Goal: Task Accomplishment & Management: Use online tool/utility

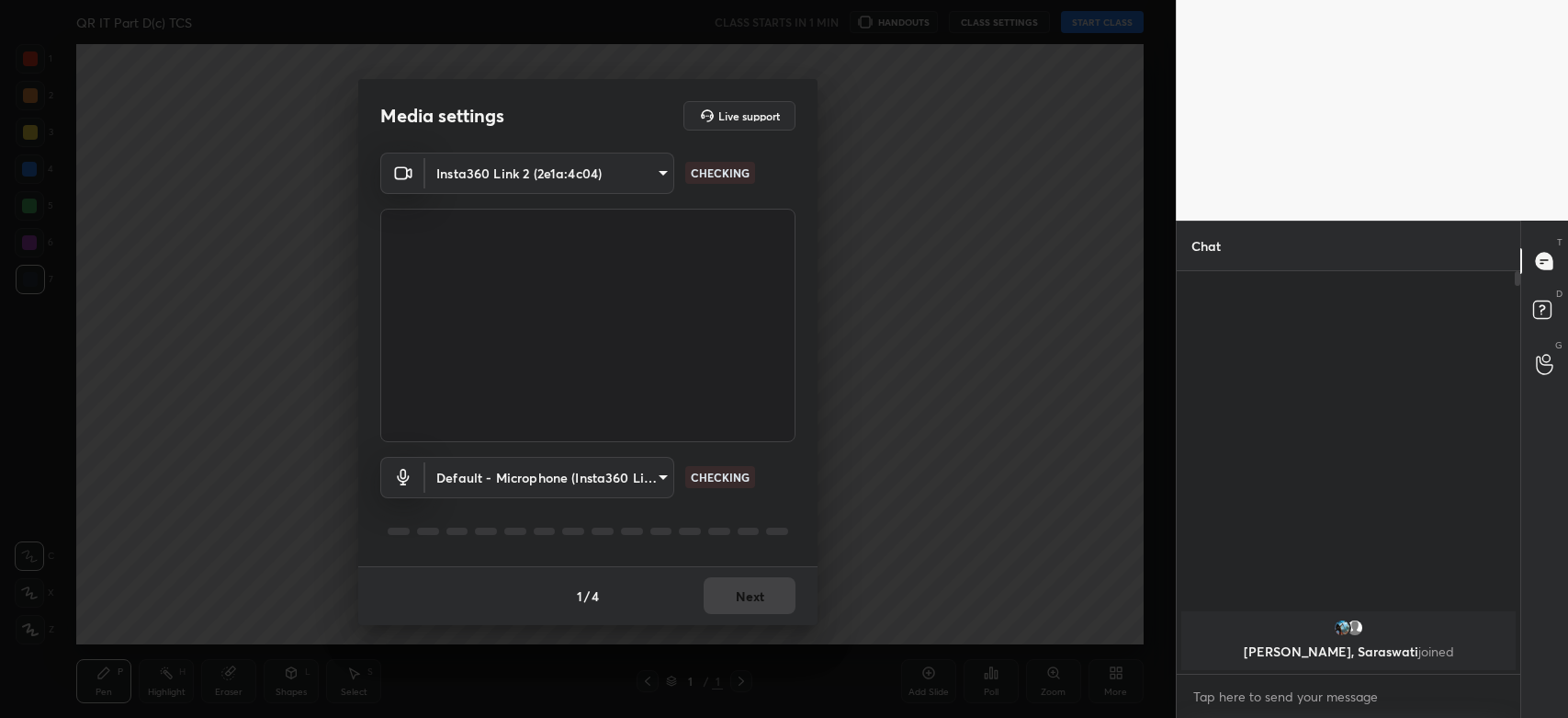
scroll to position [398, 338]
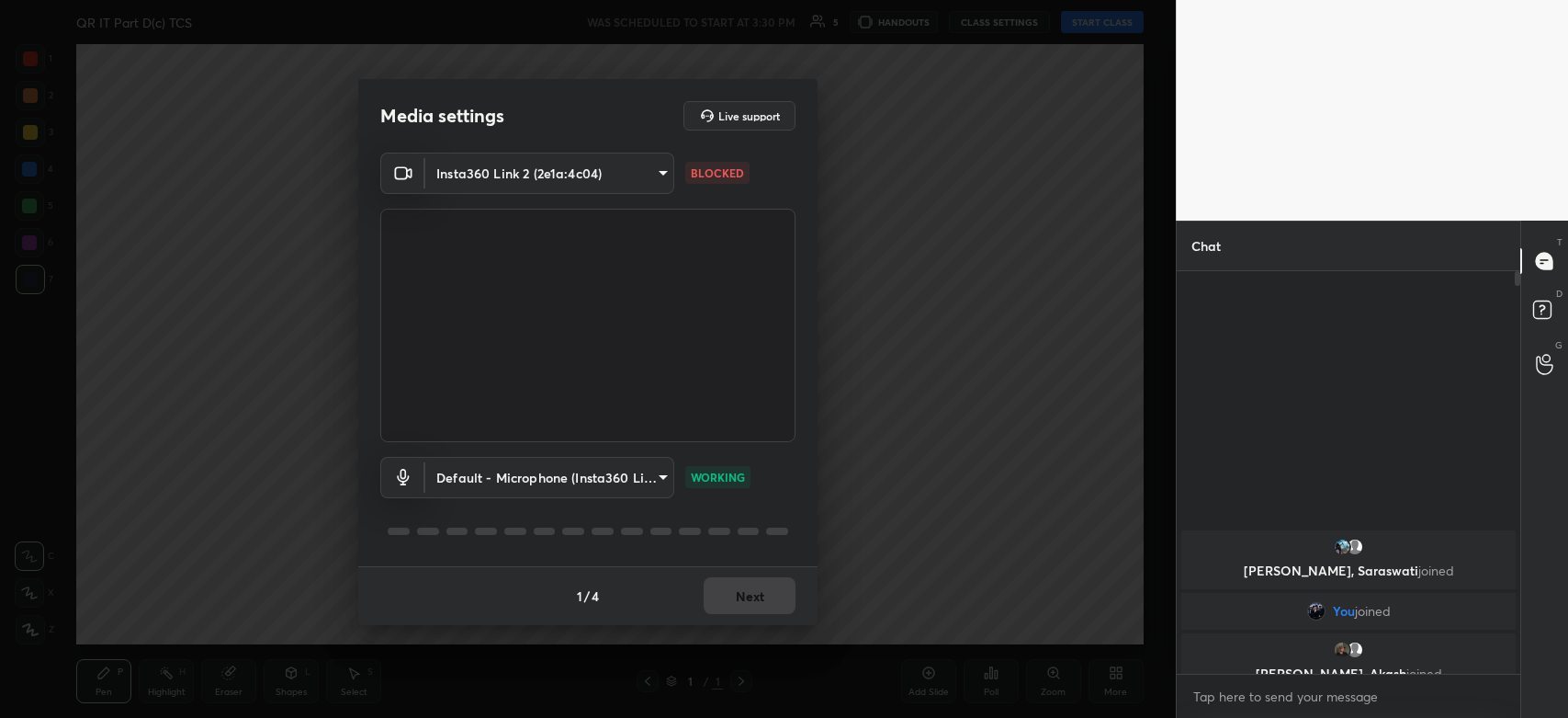
click at [647, 179] on body "1 2 3 4 5 6 7 C X Z C X Z E E Erase all H H QR IT Part D(c) TCS WAS SCHEDULED T…" at bounding box center [784, 359] width 1568 height 718
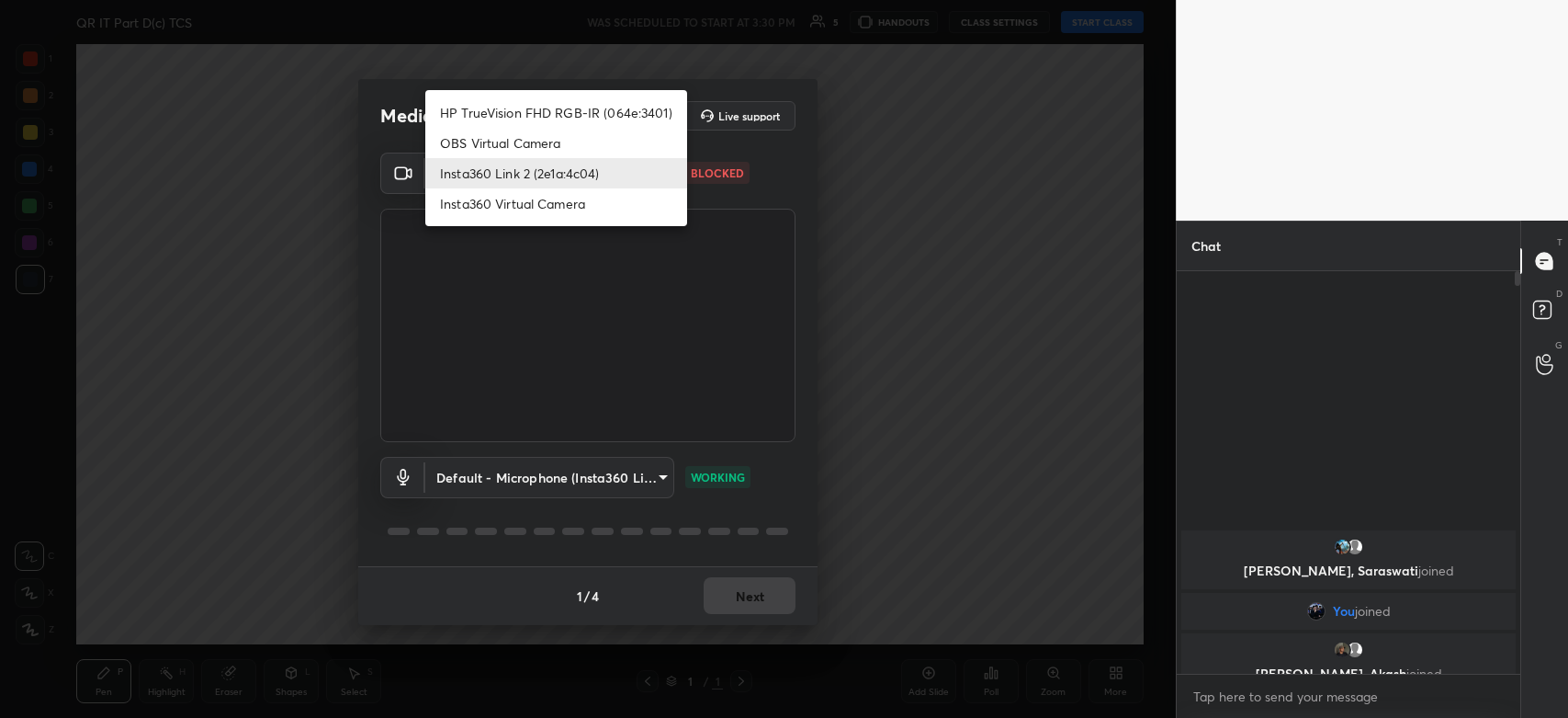
click at [527, 137] on li "OBS Virtual Camera" at bounding box center [556, 143] width 262 height 31
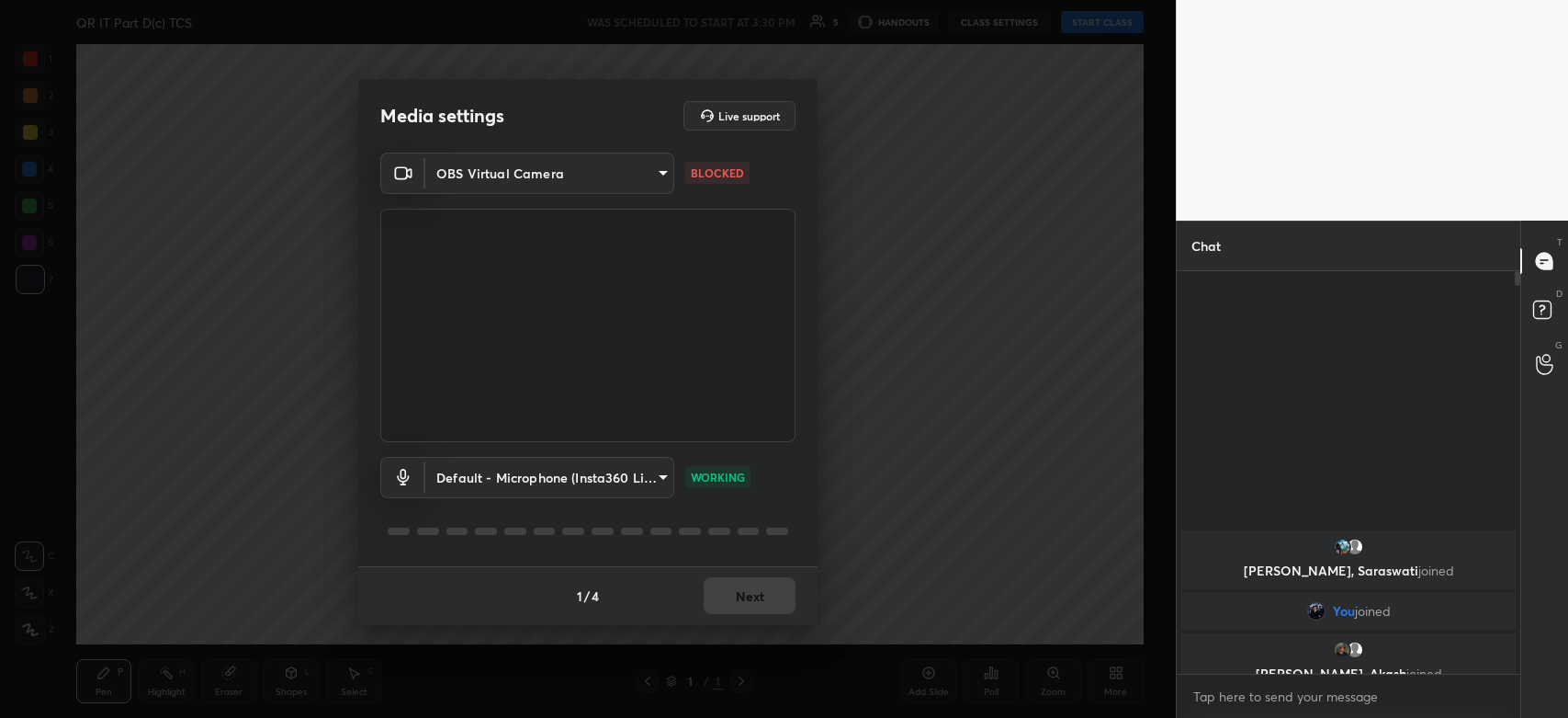
click at [536, 170] on body "1 2 3 4 5 6 7 C X Z C X Z E E Erase all H H QR IT Part D(c) TCS WAS SCHEDULED T…" at bounding box center [784, 359] width 1568 height 718
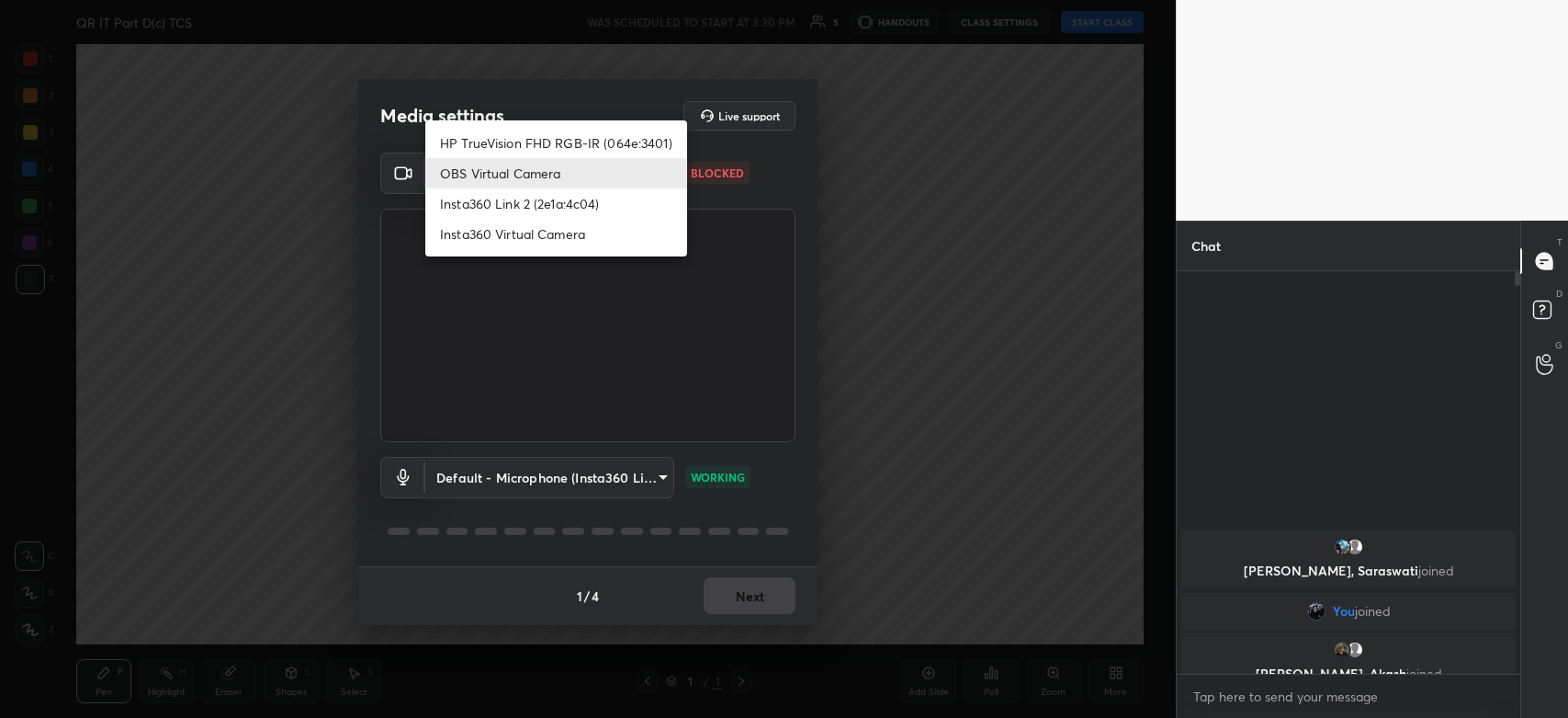
click at [550, 202] on li "Insta360 Link 2 (2e1a:4c04)" at bounding box center [556, 204] width 262 height 31
type input "1a35c5f8515821a538fc01339e0bc3c4e438e7bfe8989bfcd9931f2e4059feac"
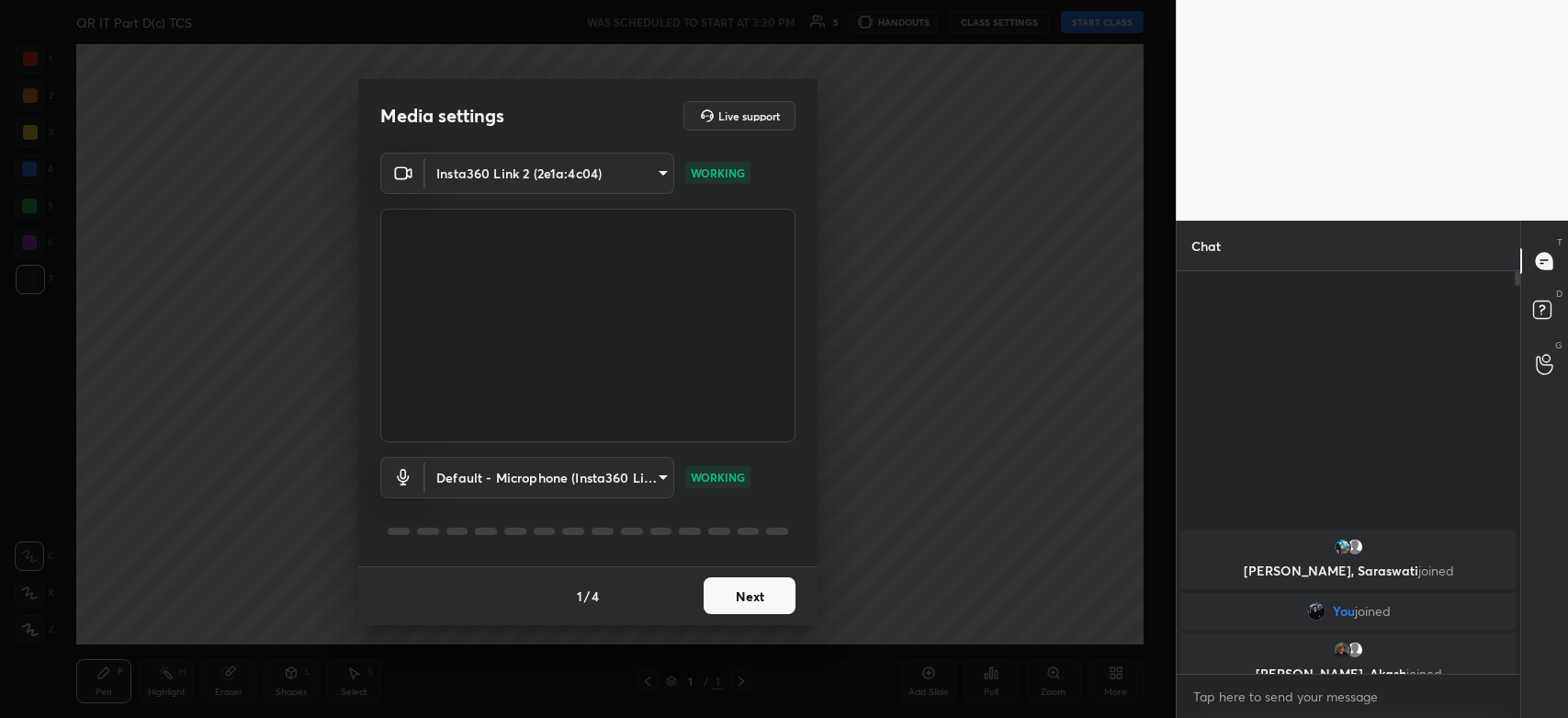
click at [740, 594] on button "Next" at bounding box center [750, 595] width 92 height 36
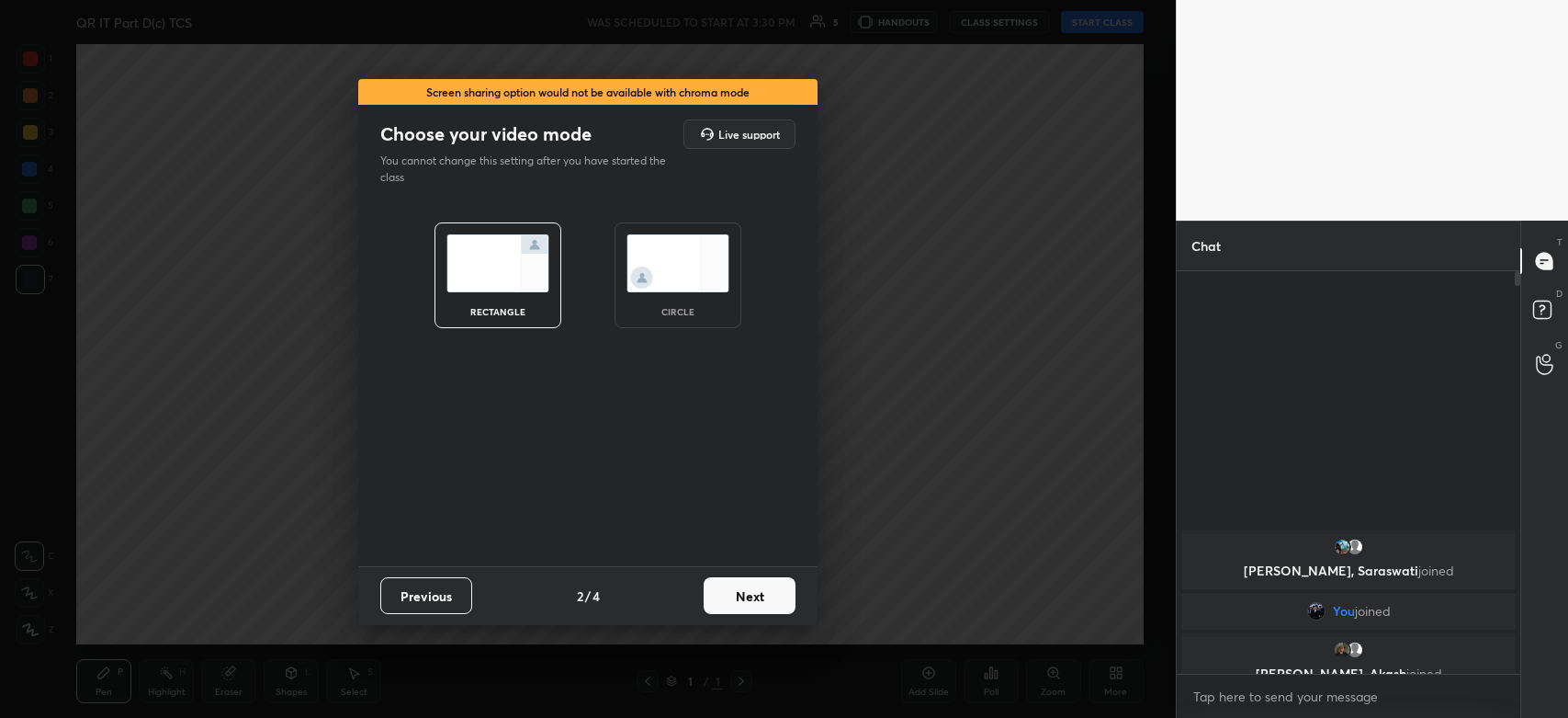
click at [742, 595] on button "Next" at bounding box center [750, 595] width 92 height 36
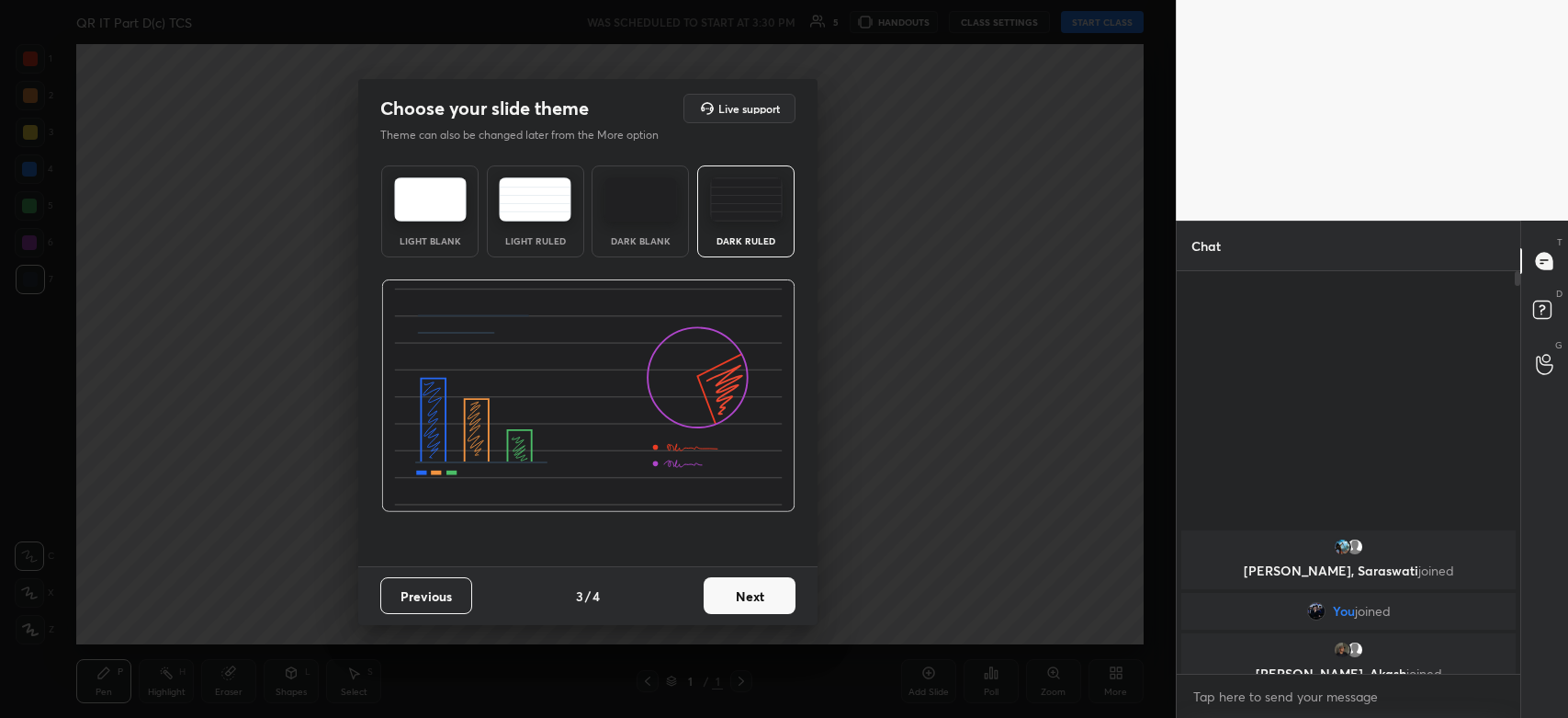
click at [759, 594] on button "Next" at bounding box center [750, 595] width 92 height 36
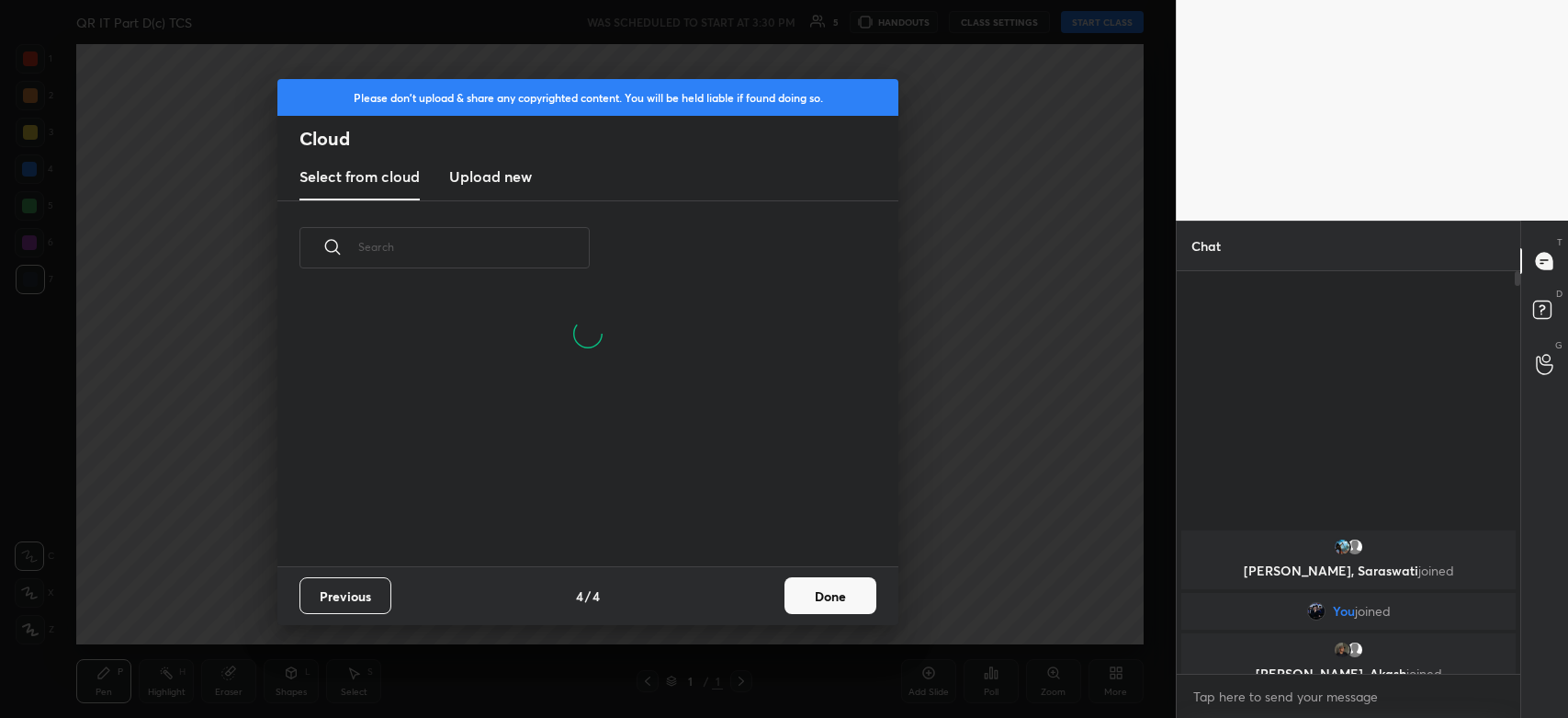
click at [463, 170] on h3 "Upload new" at bounding box center [490, 176] width 82 height 22
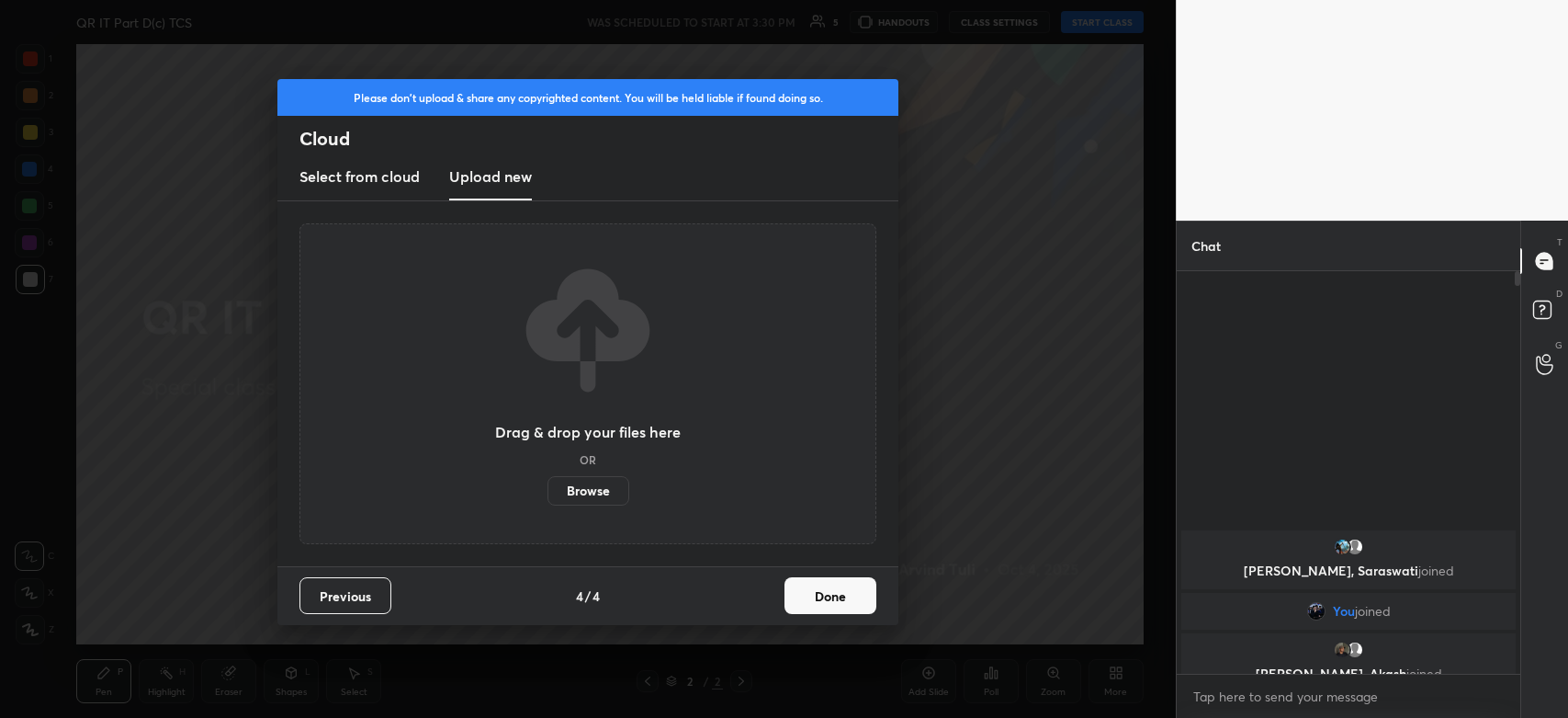
click at [574, 487] on label "Browse" at bounding box center [588, 490] width 81 height 30
click at [548, 487] on input "Browse" at bounding box center [548, 490] width 0 height 30
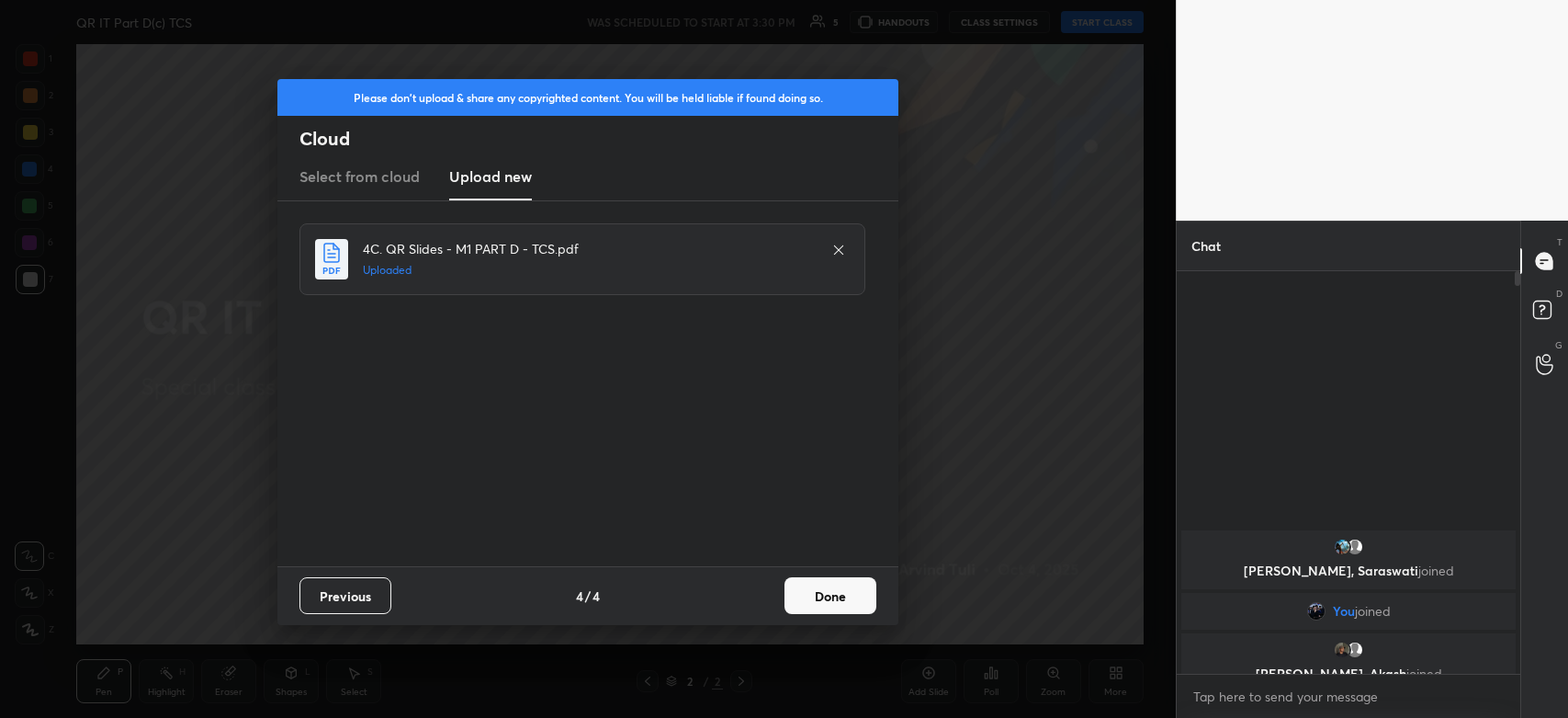
click at [822, 595] on button "Done" at bounding box center [831, 595] width 92 height 36
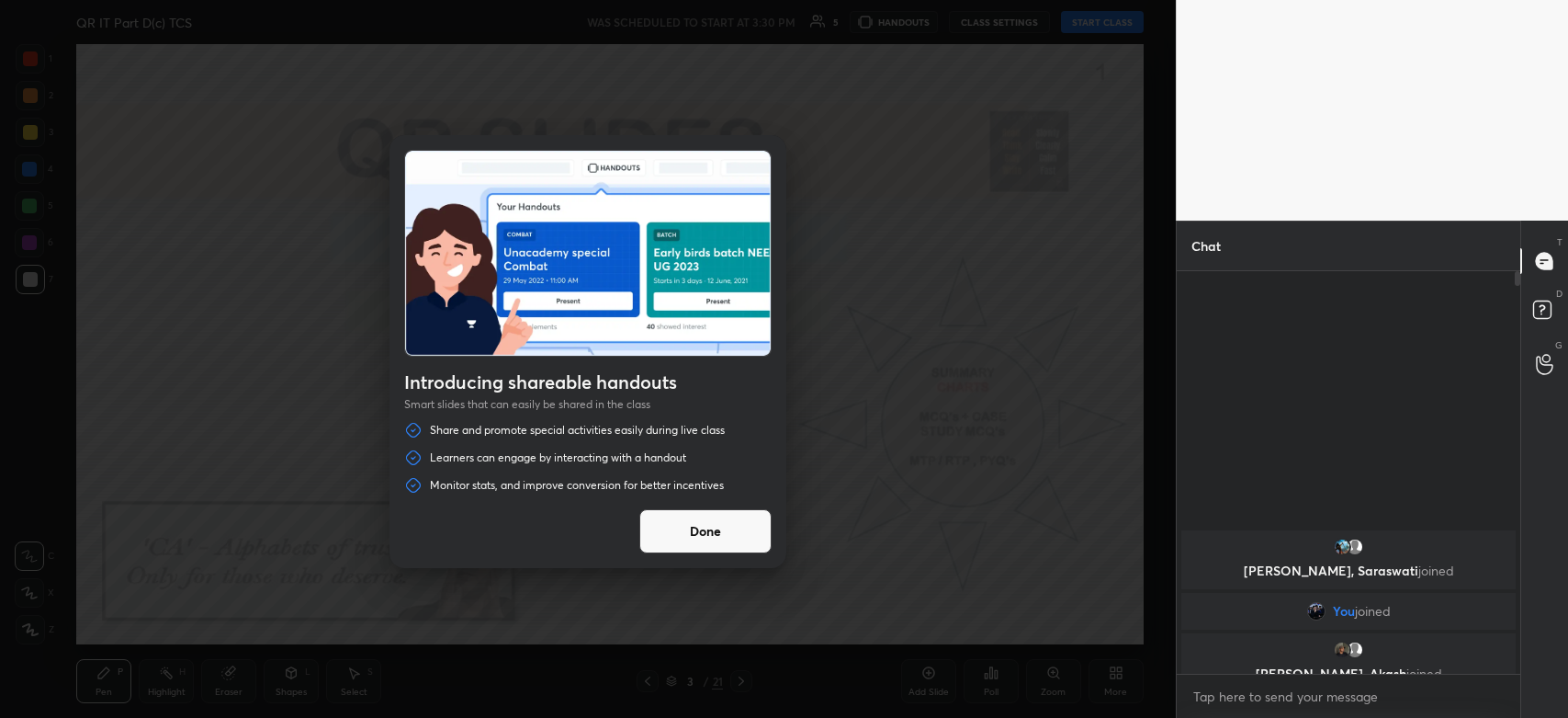
click at [685, 511] on button "Done" at bounding box center [706, 531] width 132 height 44
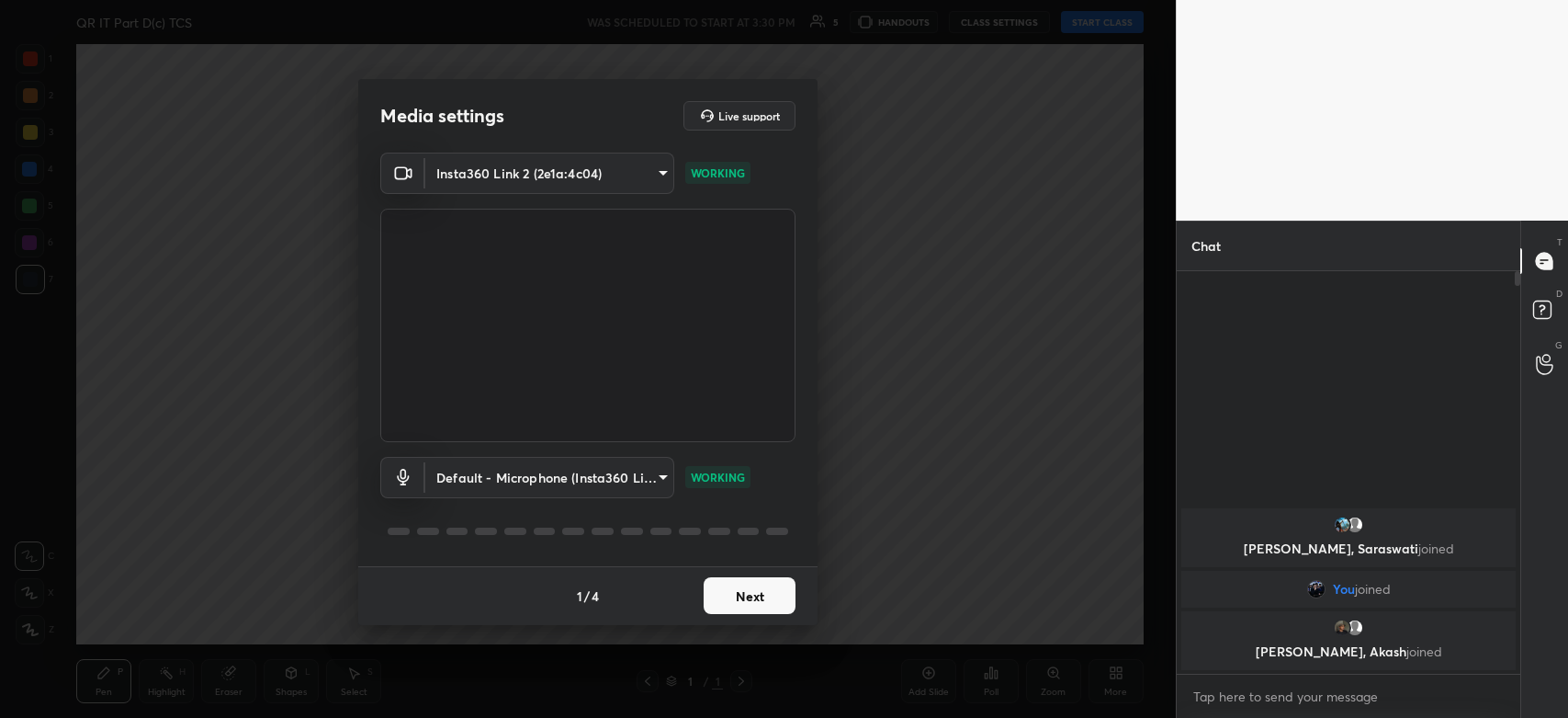
click at [744, 611] on button "Next" at bounding box center [750, 595] width 92 height 36
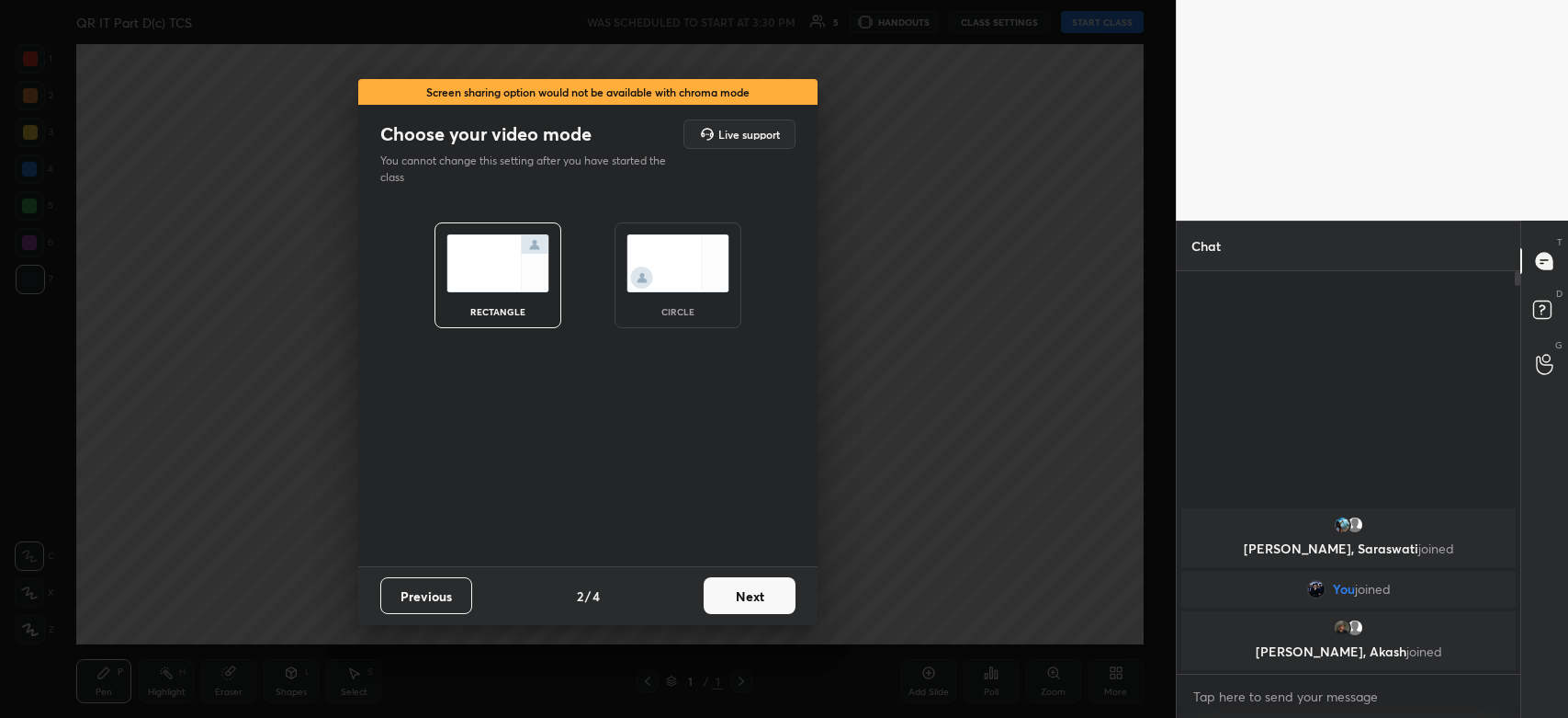
click at [749, 605] on button "Next" at bounding box center [750, 595] width 92 height 36
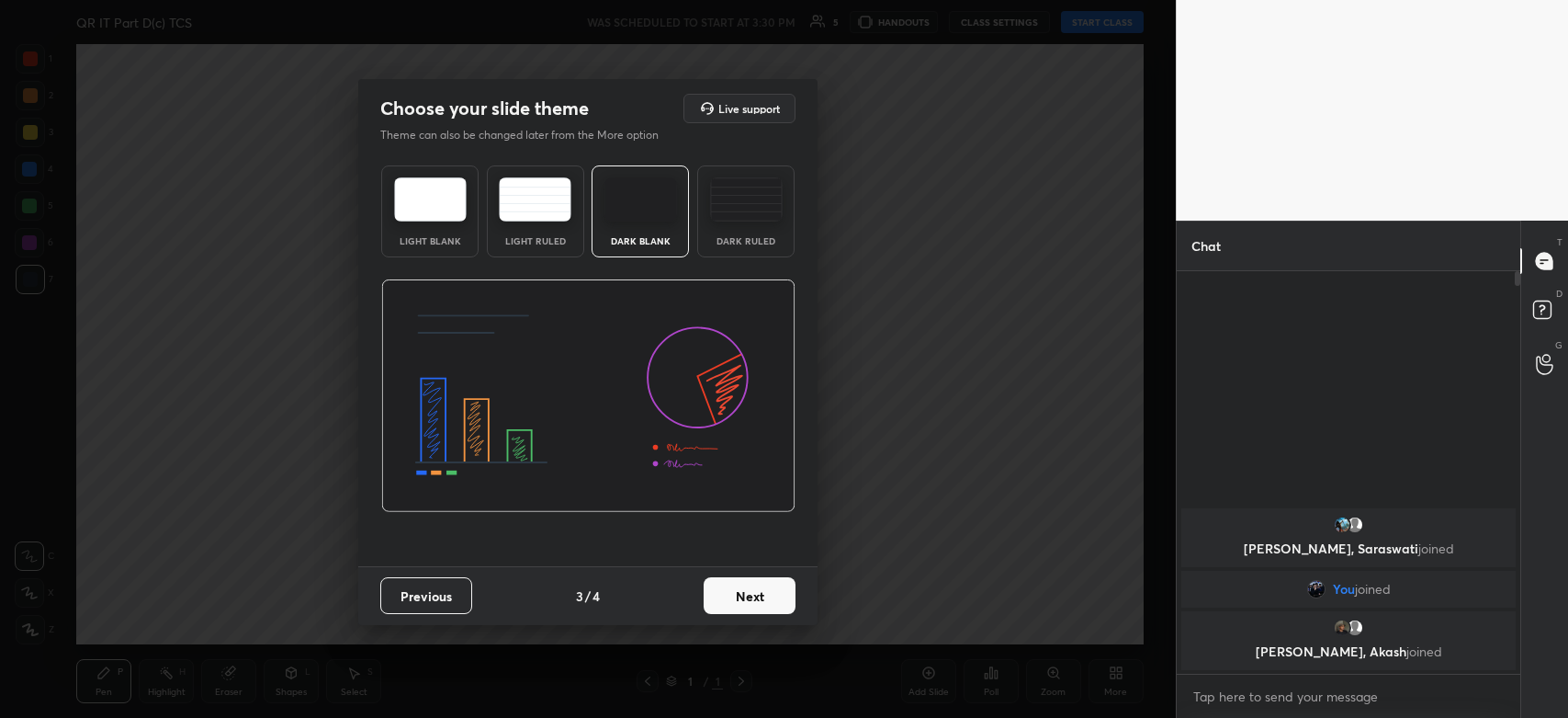
click at [749, 604] on button "Next" at bounding box center [750, 595] width 92 height 36
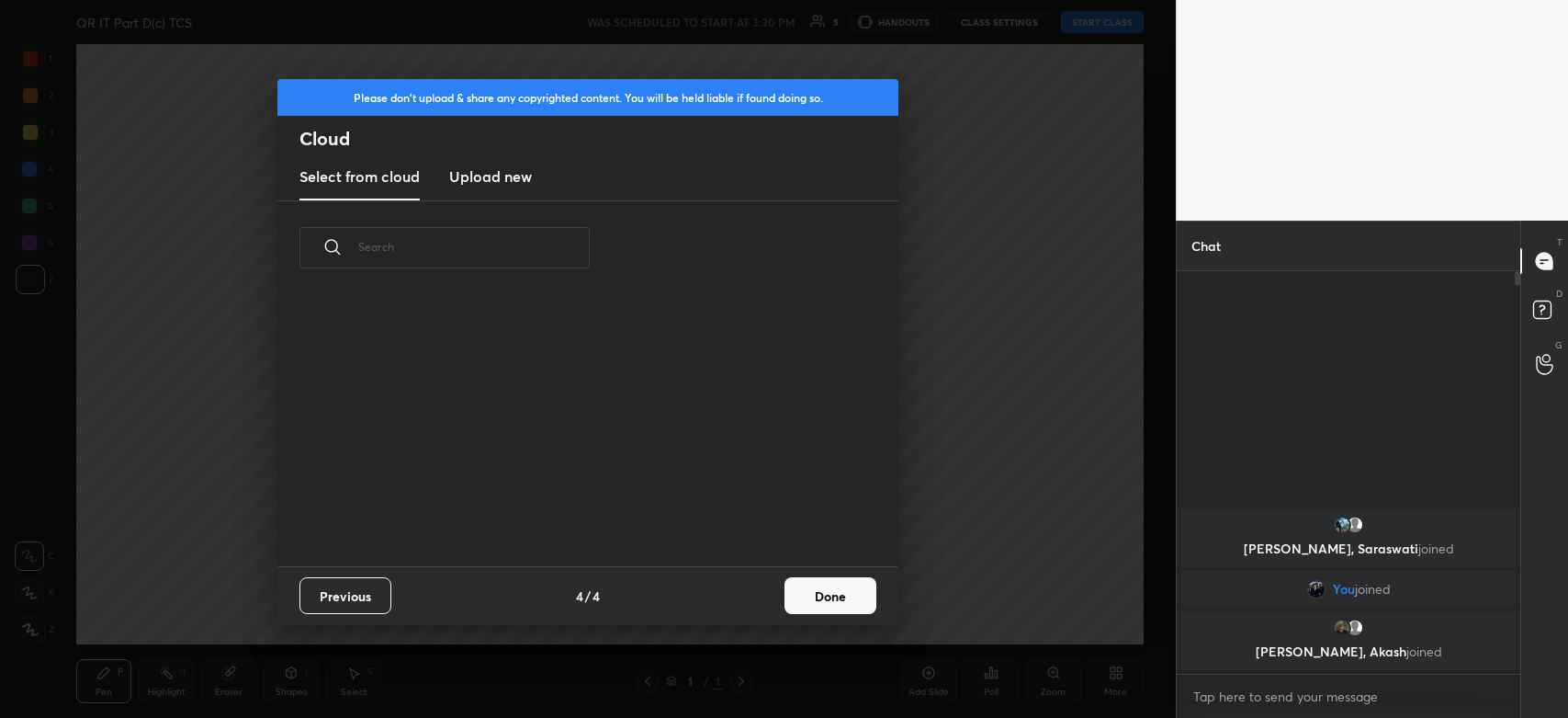
scroll to position [272, 589]
click at [504, 177] on h3 "Upload new" at bounding box center [490, 176] width 82 height 22
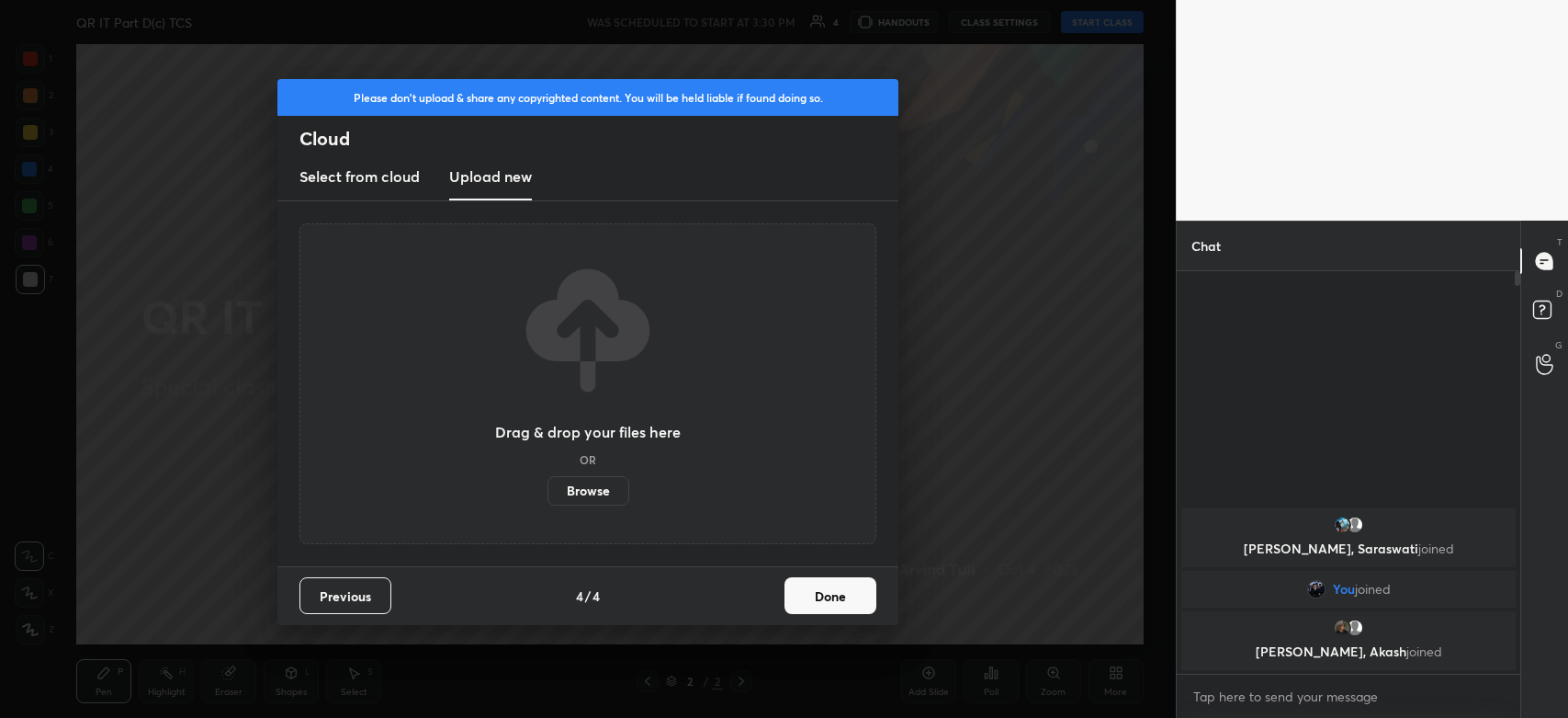
click at [580, 493] on label "Browse" at bounding box center [588, 490] width 81 height 30
click at [548, 493] on input "Browse" at bounding box center [548, 490] width 0 height 30
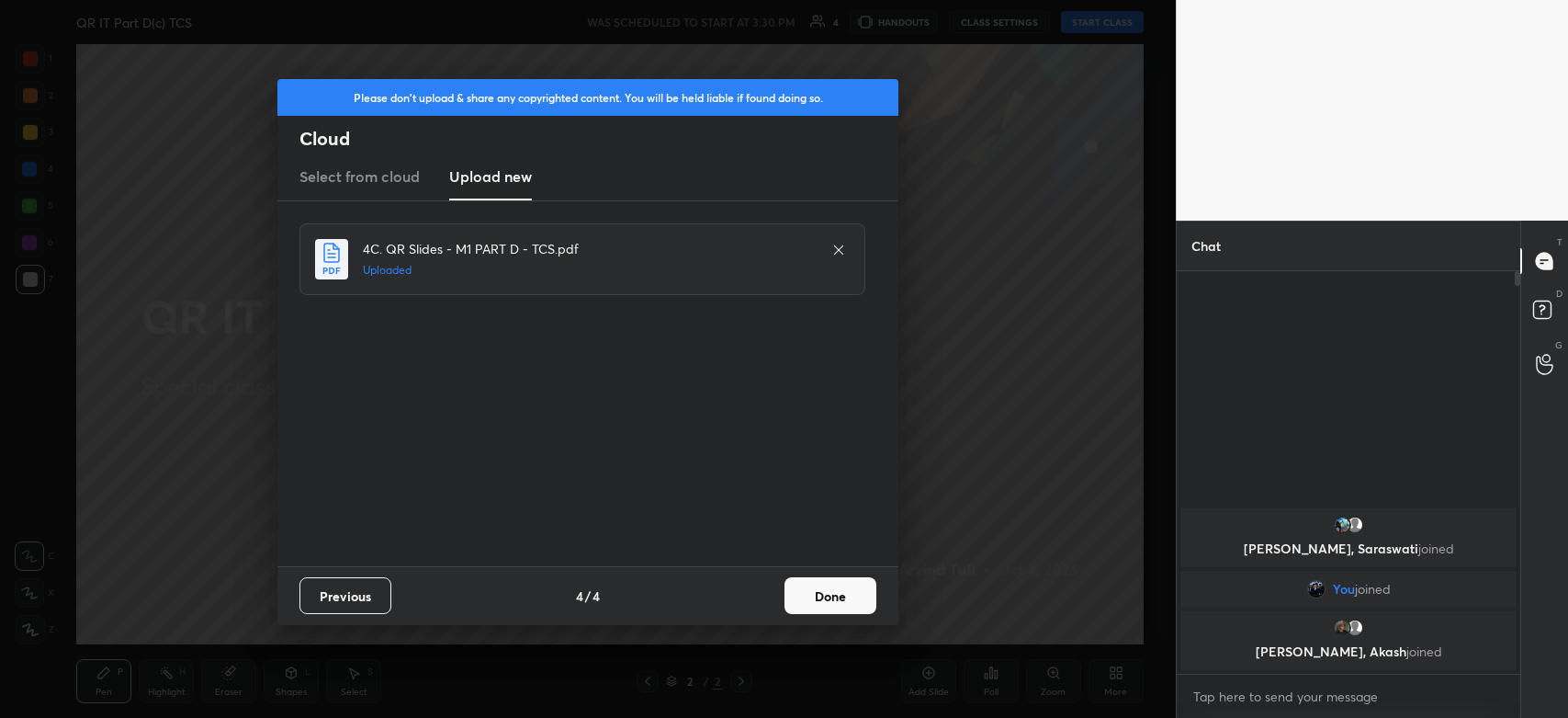
click at [825, 598] on button "Done" at bounding box center [831, 595] width 92 height 36
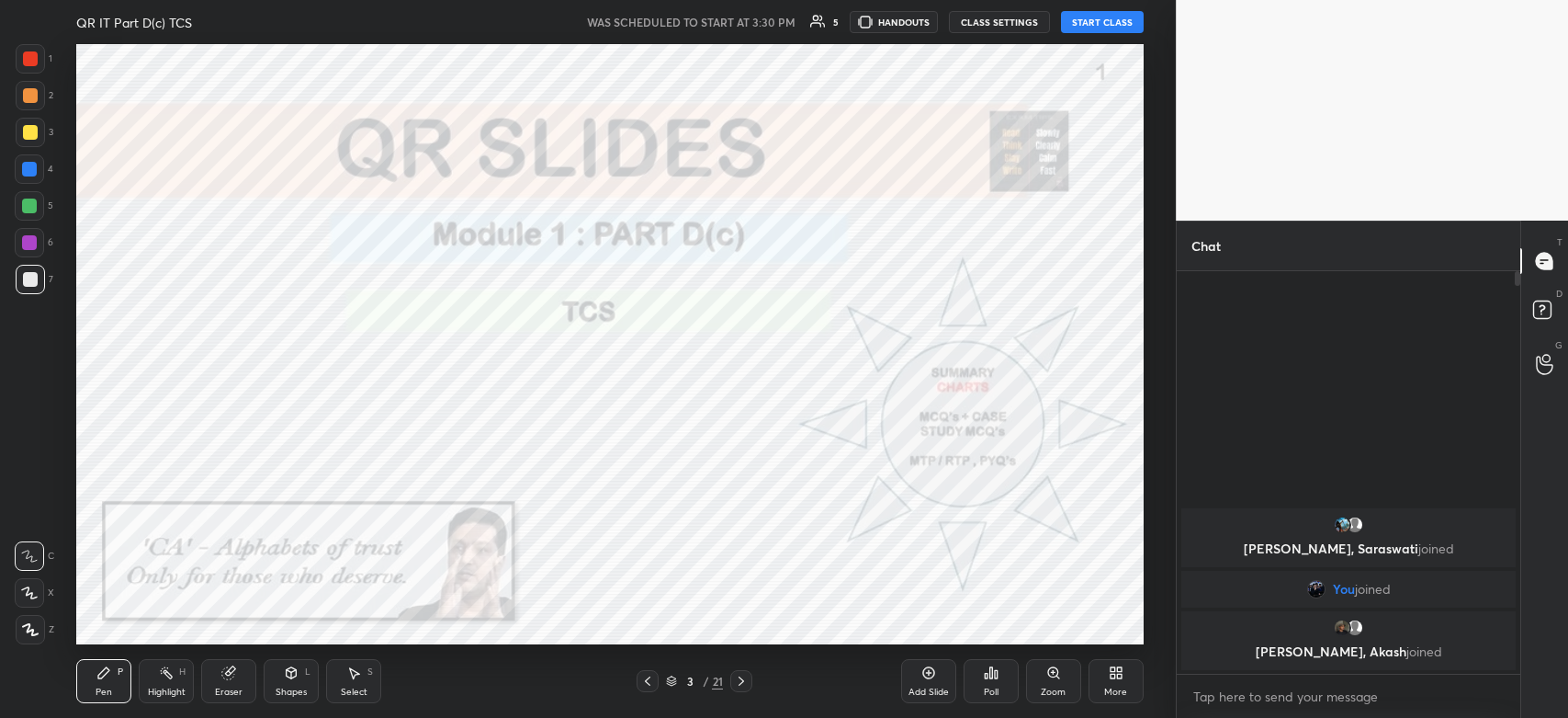
click at [1093, 22] on button "START CLASS" at bounding box center [1102, 22] width 82 height 22
click at [27, 57] on div at bounding box center [30, 58] width 14 height 14
click at [743, 682] on icon at bounding box center [741, 680] width 14 height 14
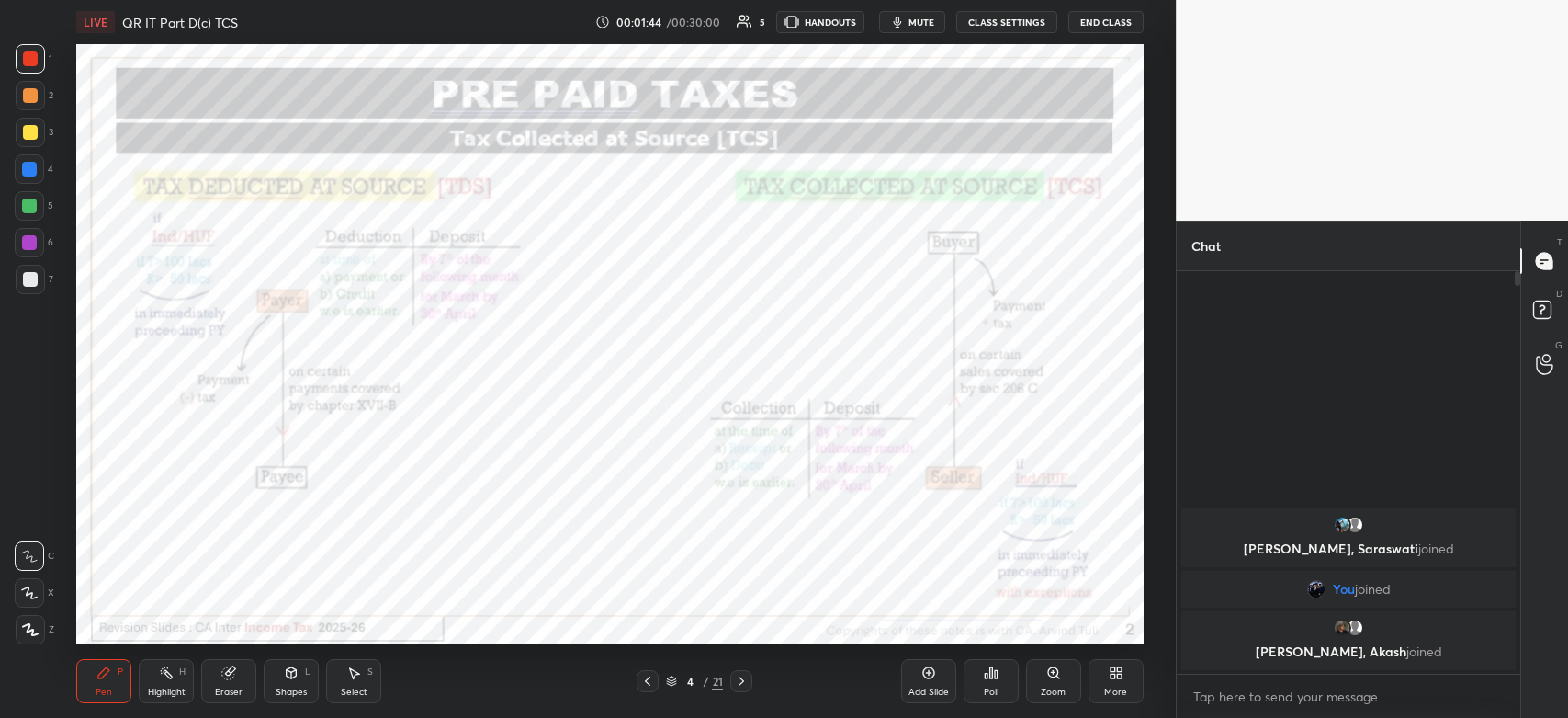
click at [738, 684] on icon at bounding box center [741, 680] width 14 height 14
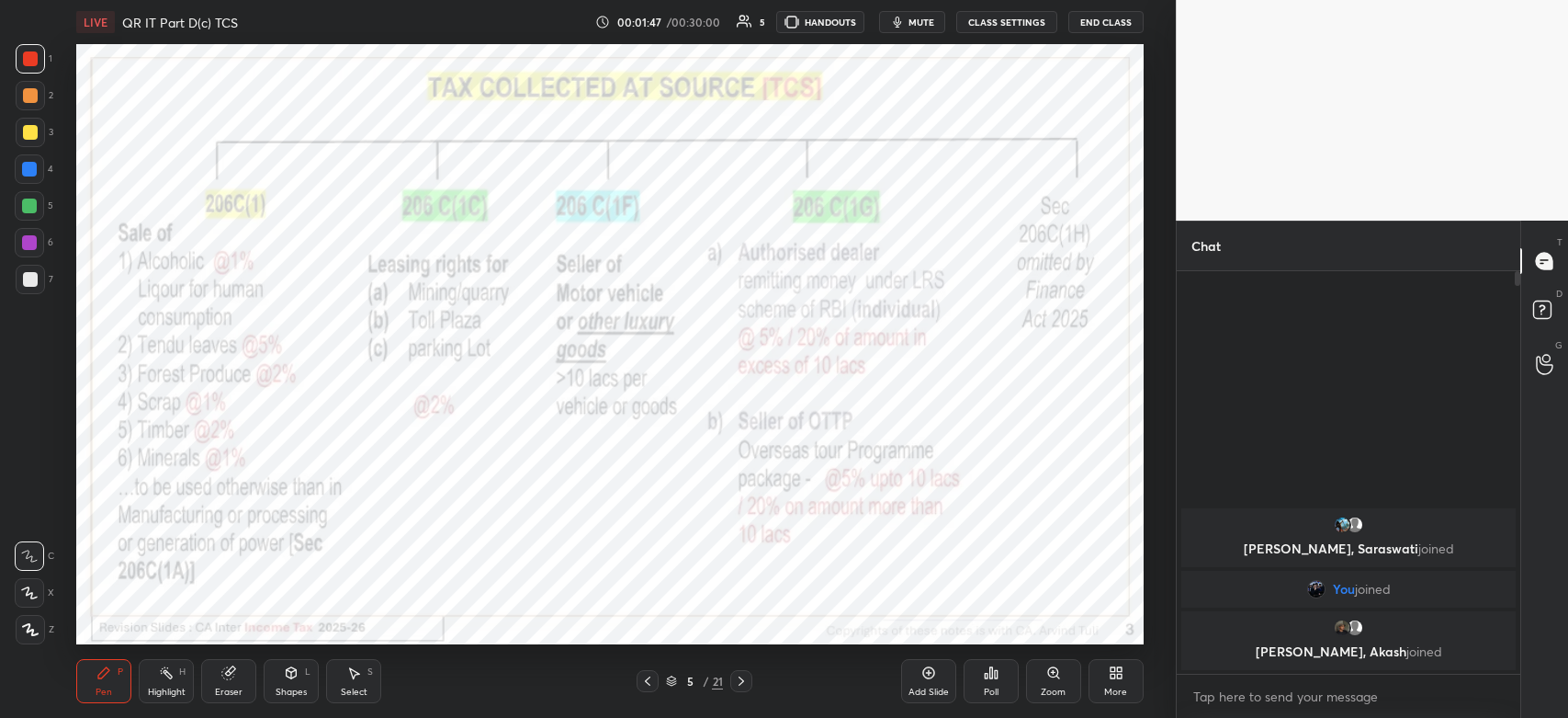
click at [34, 69] on div at bounding box center [30, 58] width 30 height 30
click at [740, 686] on icon at bounding box center [741, 680] width 14 height 14
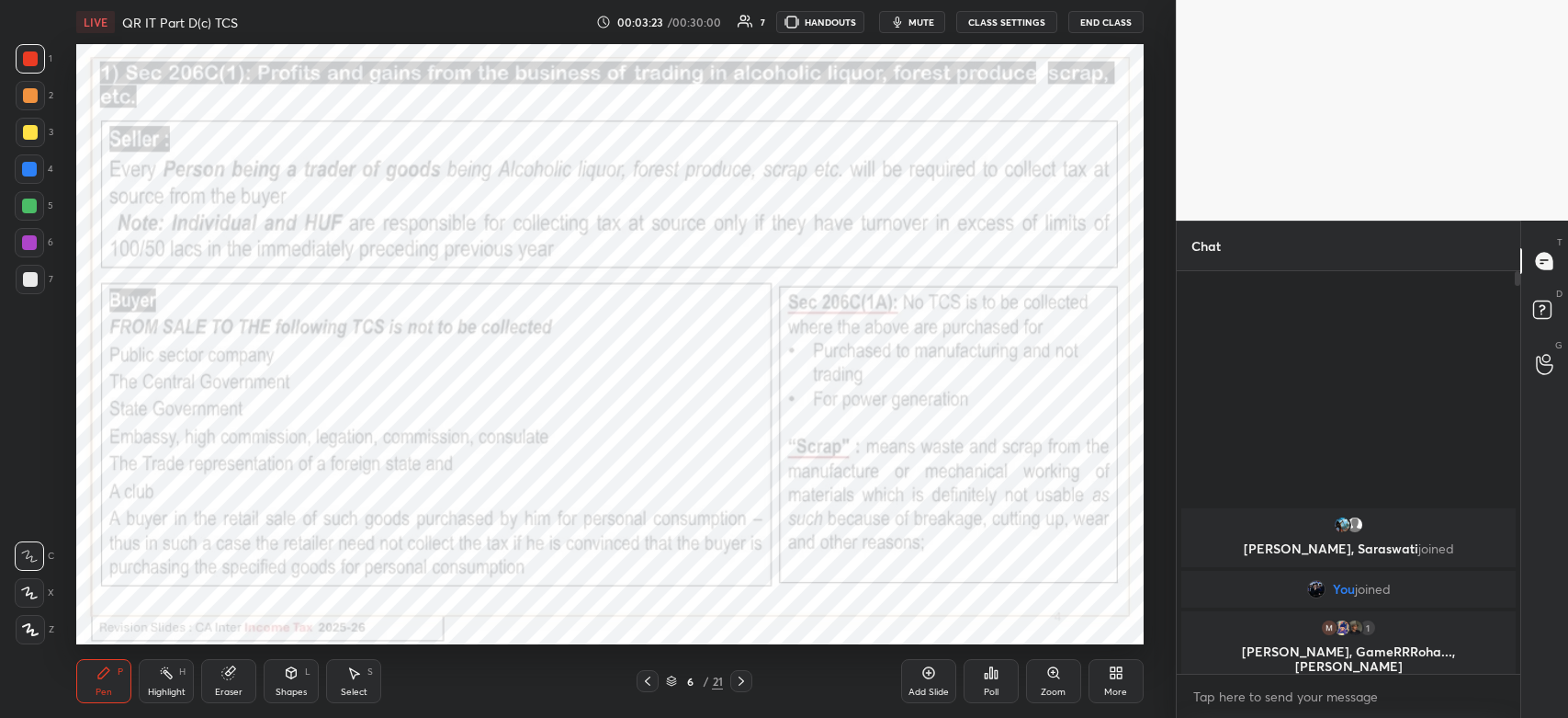
click at [44, 64] on div at bounding box center [30, 58] width 30 height 30
click at [739, 691] on div at bounding box center [741, 681] width 22 height 22
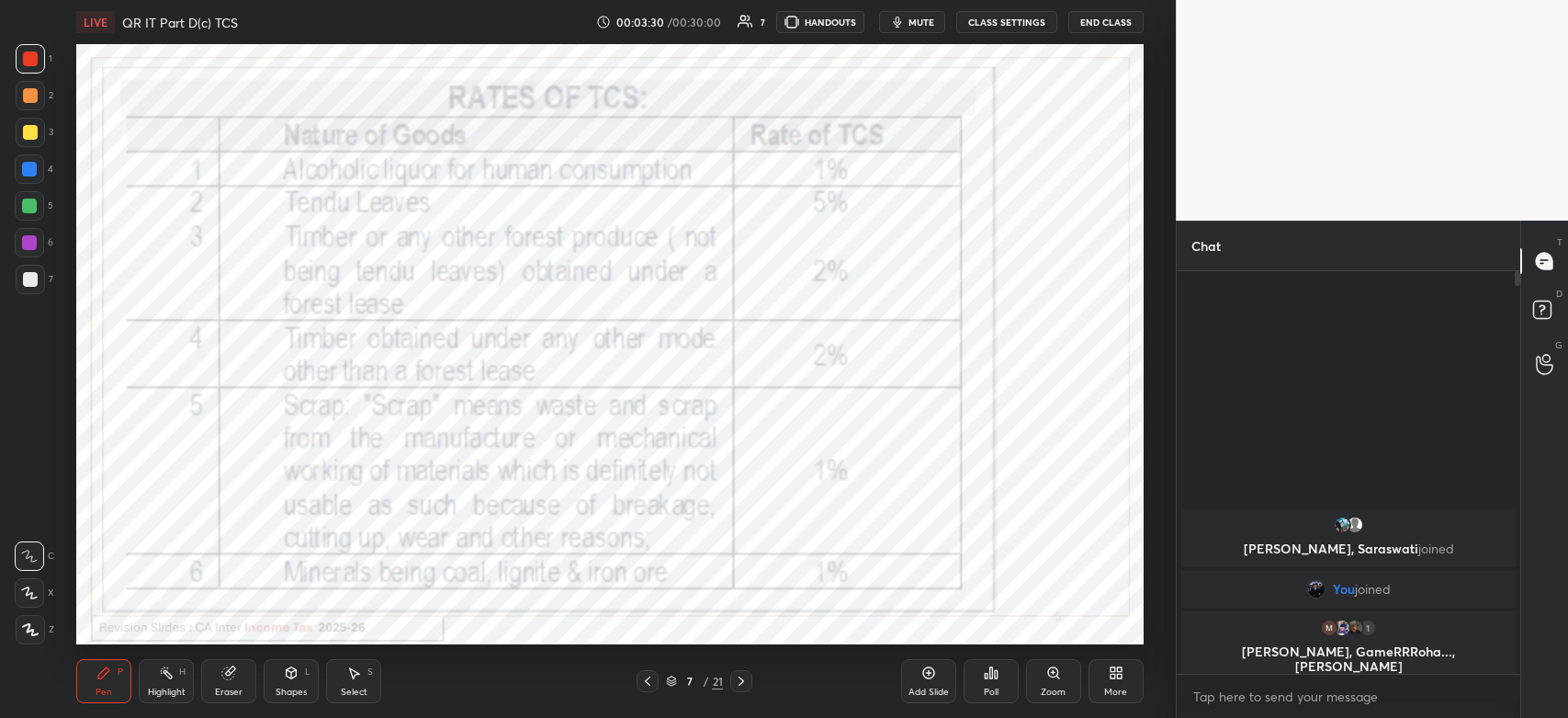
click at [30, 69] on div at bounding box center [30, 58] width 30 height 30
click at [162, 689] on div "Highlight" at bounding box center [167, 692] width 37 height 10
click at [33, 631] on icon at bounding box center [29, 629] width 14 height 14
click at [28, 137] on div at bounding box center [30, 132] width 14 height 14
click at [34, 245] on div at bounding box center [29, 242] width 14 height 14
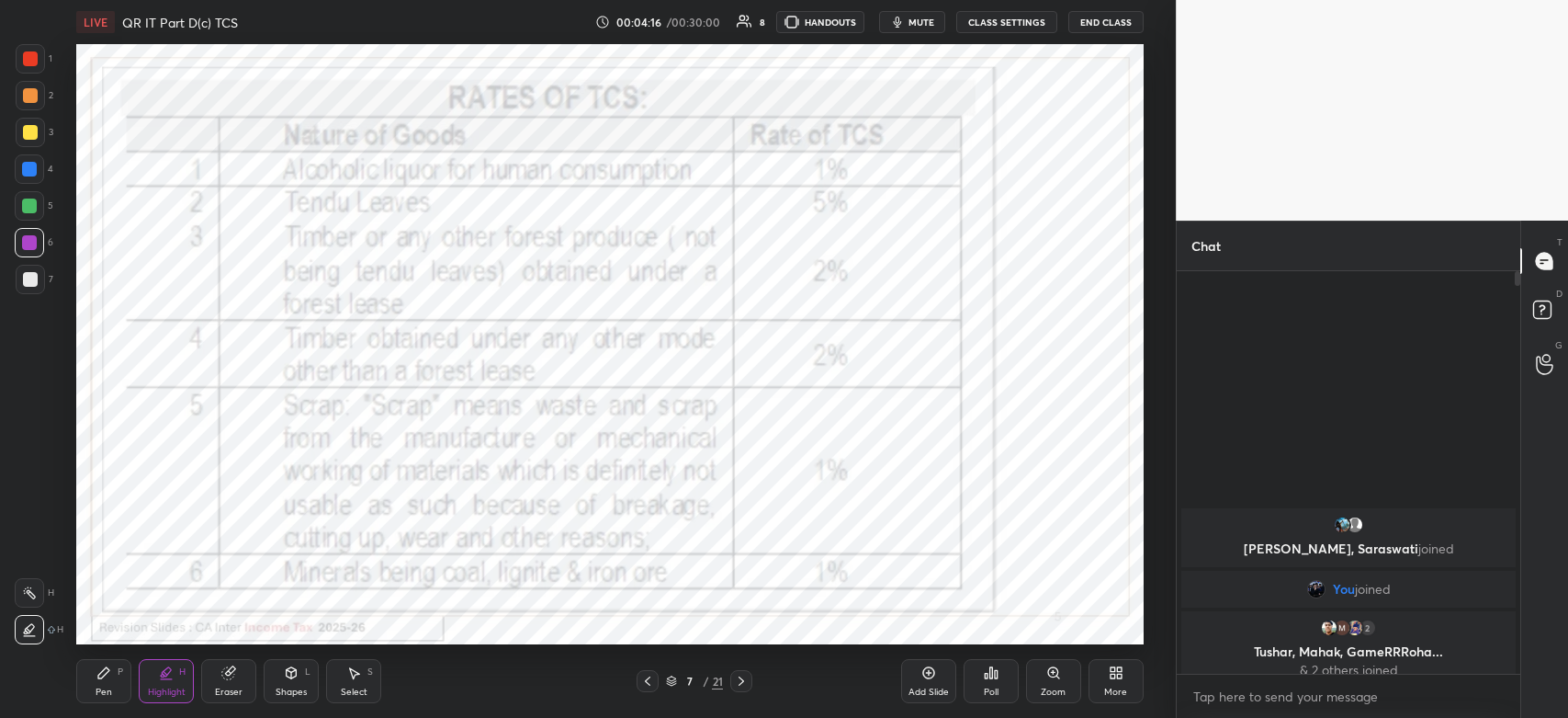
click at [661, 684] on div "7 / 21" at bounding box center [694, 681] width 116 height 22
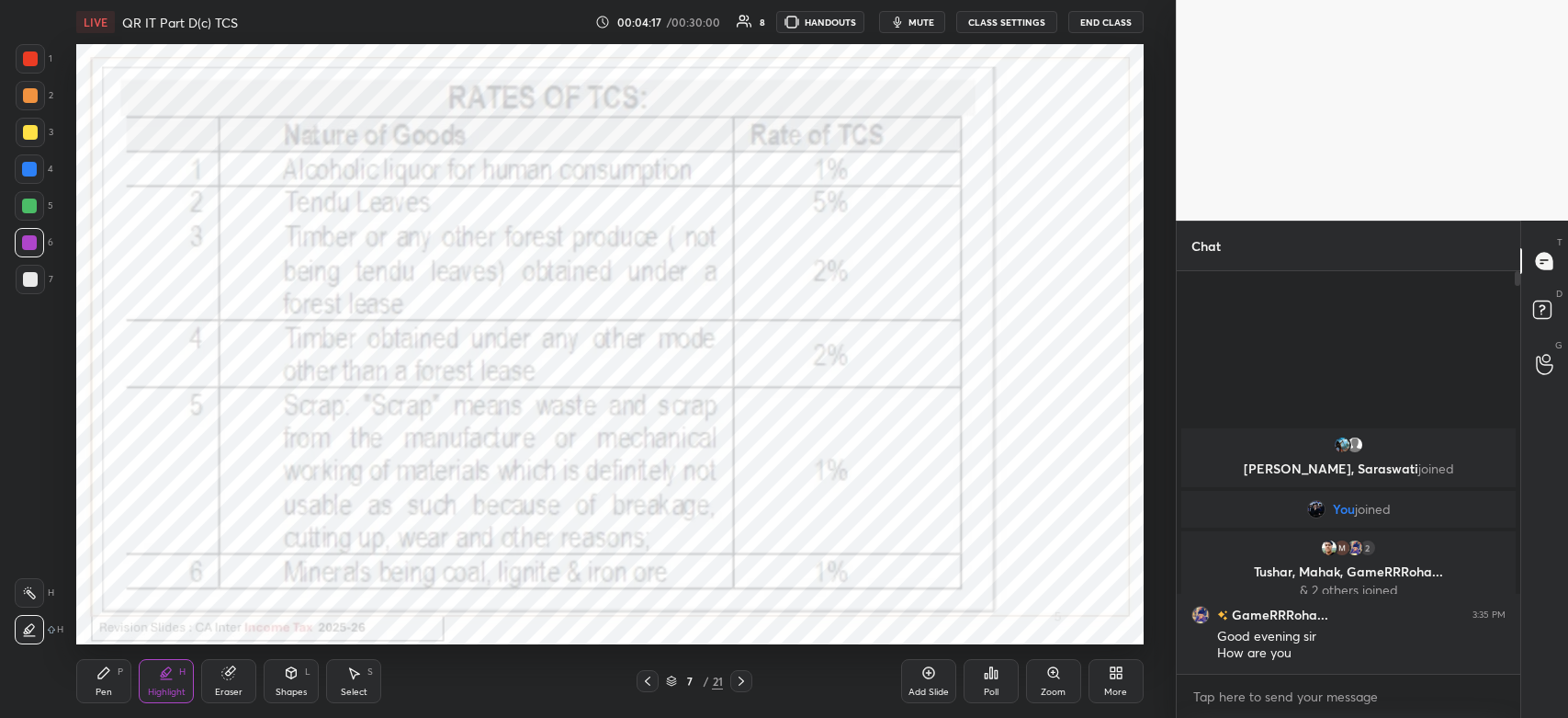
click at [652, 684] on icon at bounding box center [647, 680] width 14 height 14
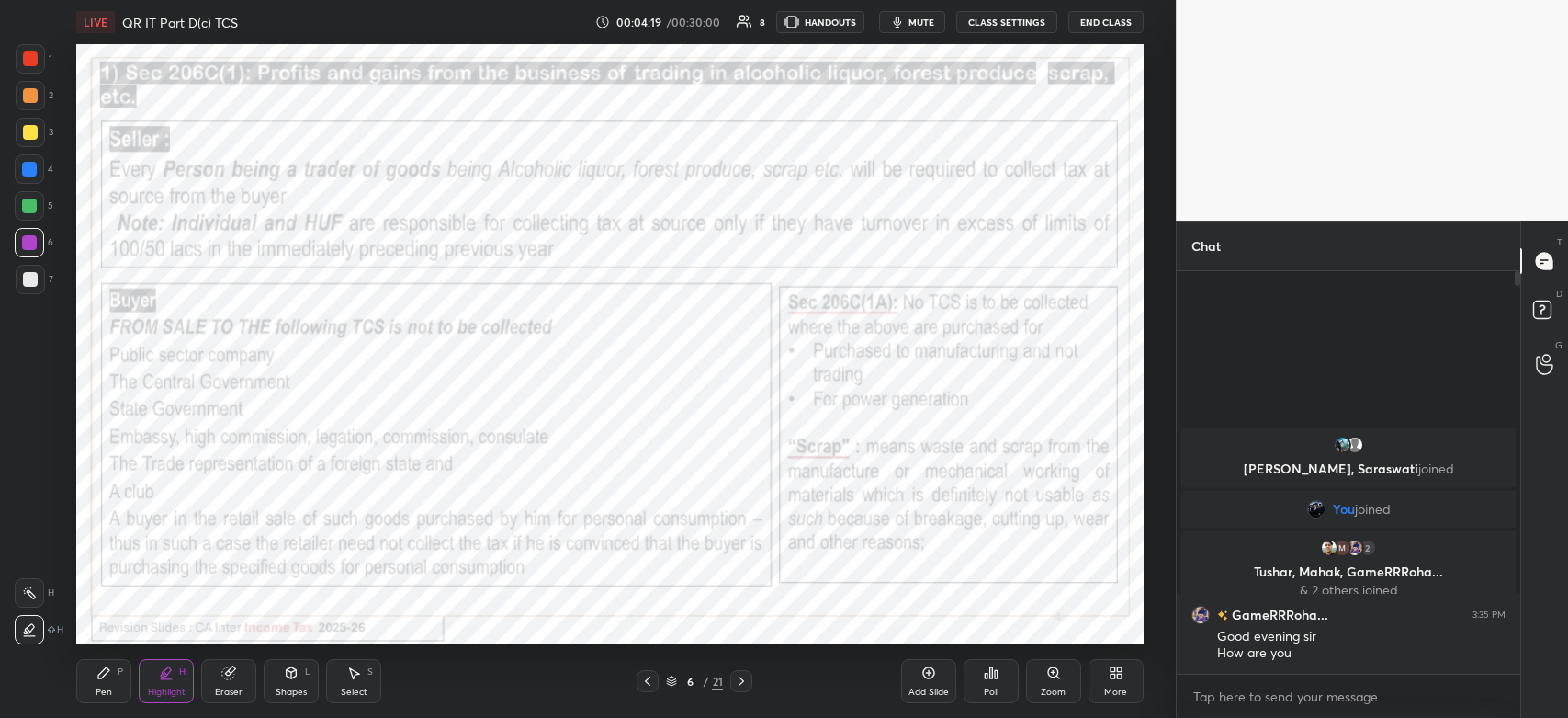
click at [33, 72] on div at bounding box center [30, 58] width 30 height 30
click at [112, 677] on div "Pen P" at bounding box center [104, 681] width 56 height 44
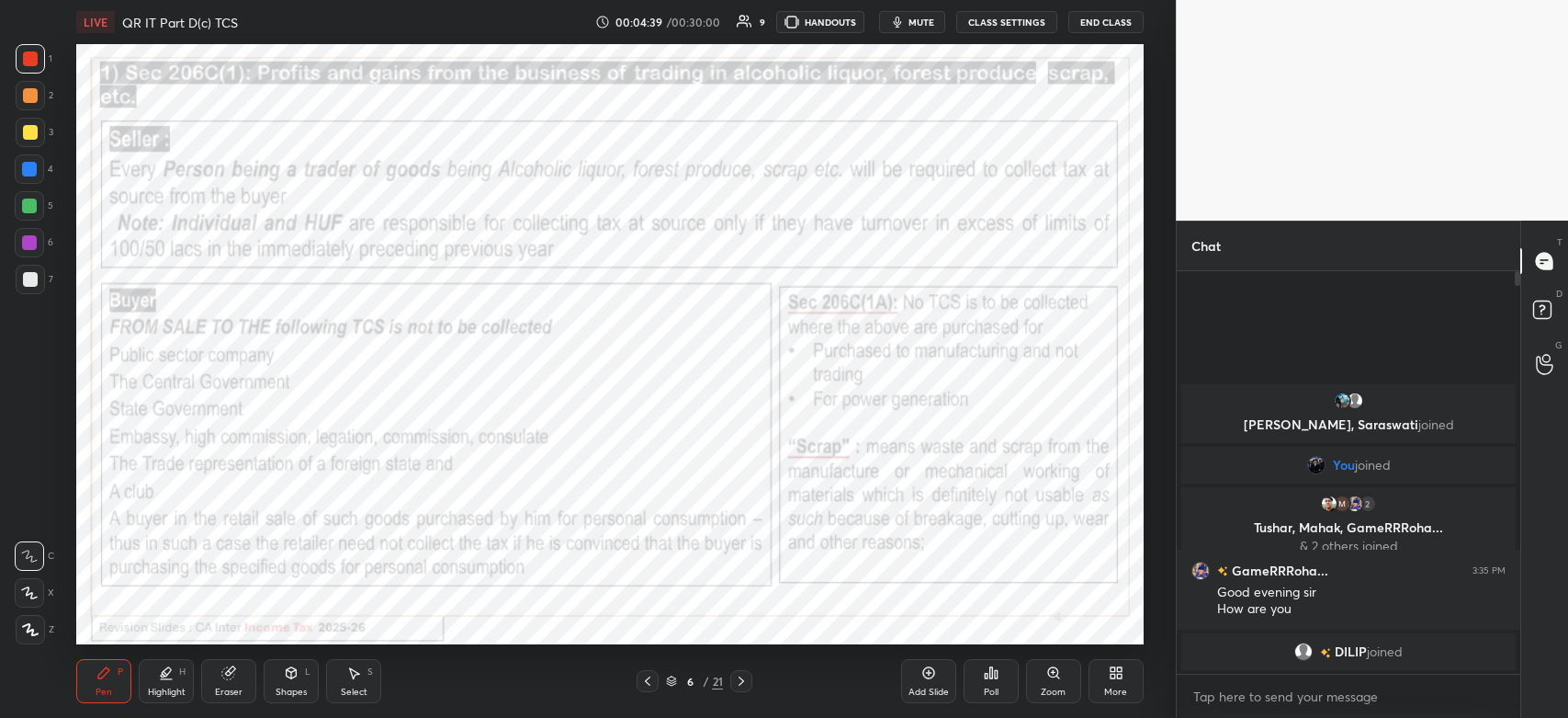
click at [34, 256] on div at bounding box center [29, 242] width 30 height 30
click at [34, 66] on div at bounding box center [30, 58] width 30 height 30
click at [34, 60] on div at bounding box center [30, 58] width 14 height 14
click at [36, 69] on div at bounding box center [30, 58] width 30 height 30
click at [745, 684] on icon at bounding box center [741, 680] width 14 height 14
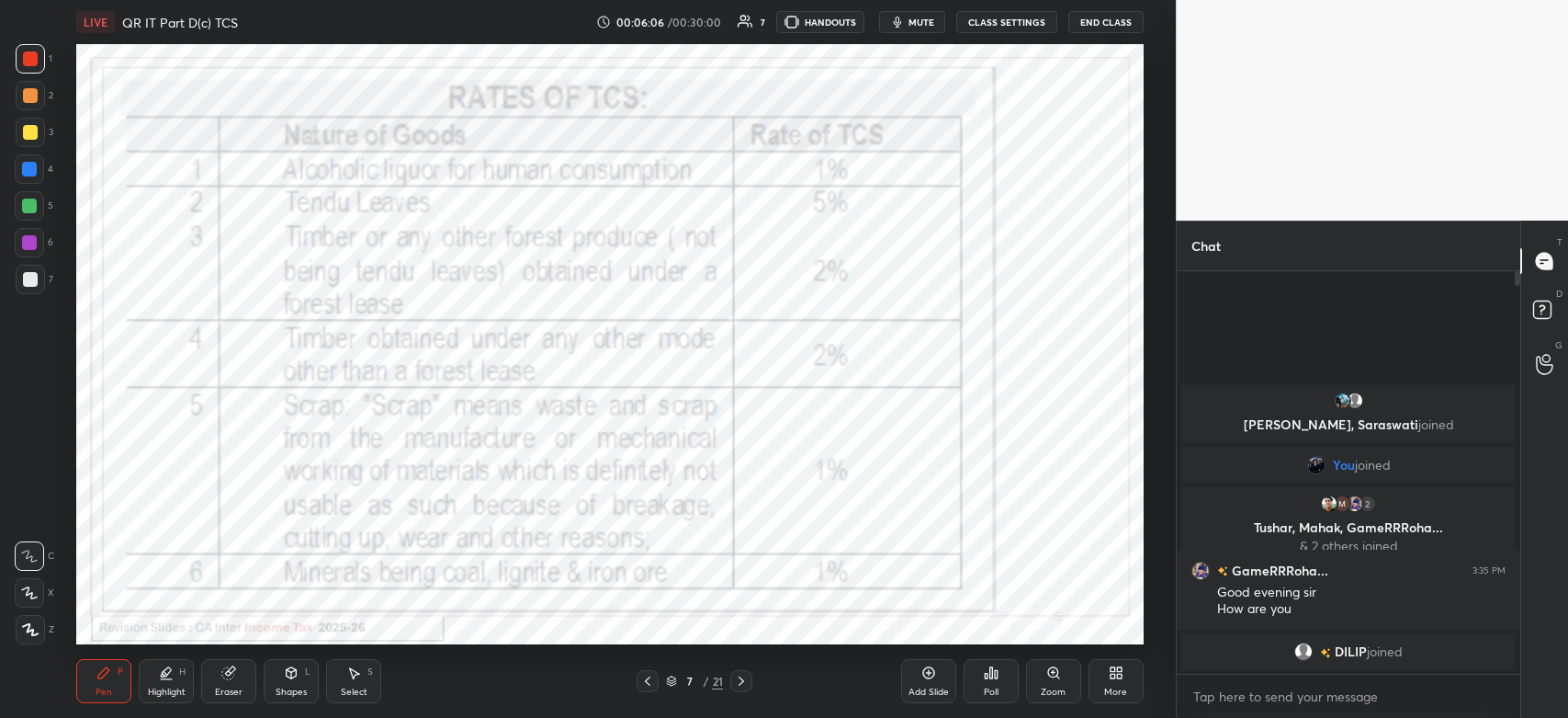
click at [742, 682] on icon at bounding box center [742, 681] width 6 height 10
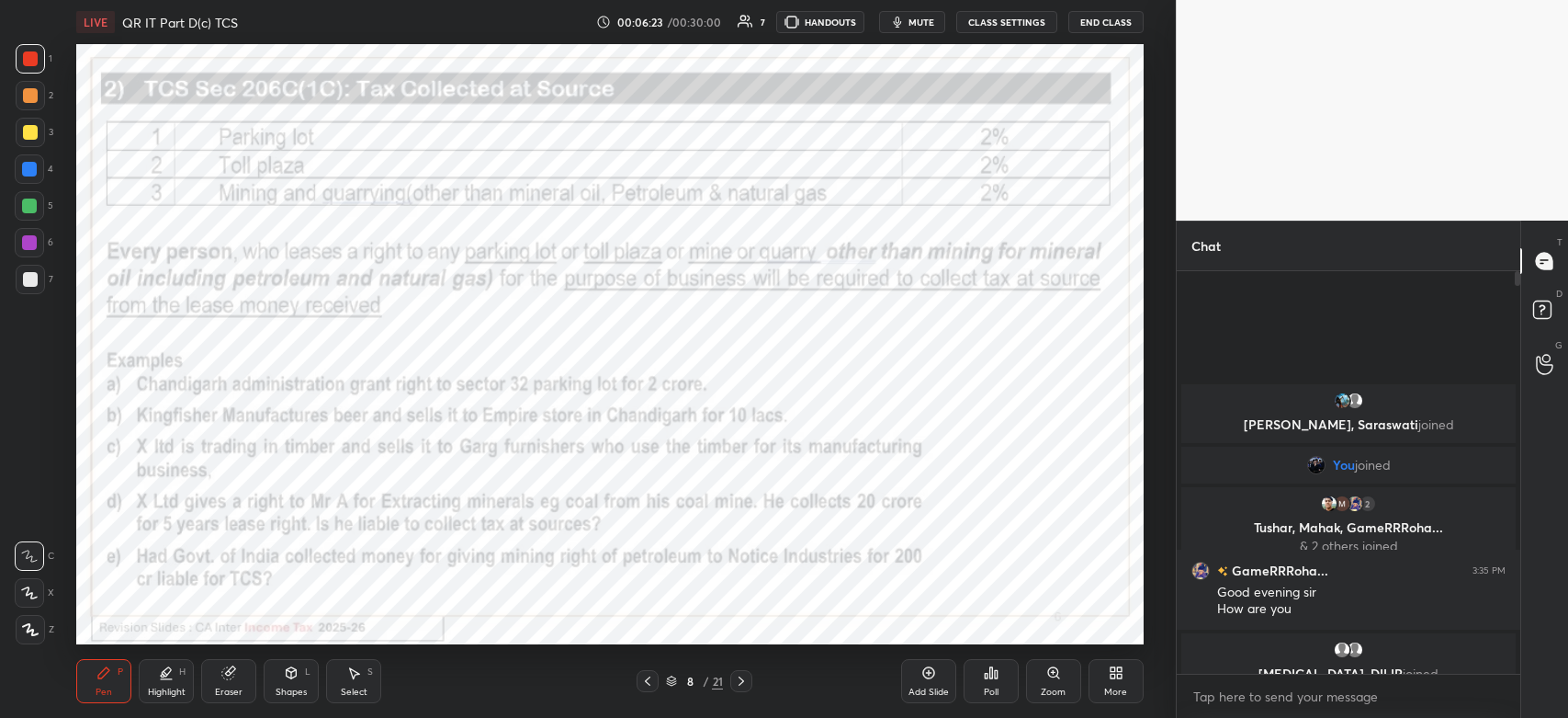
click at [25, 57] on div at bounding box center [30, 58] width 14 height 14
click at [39, 208] on div at bounding box center [29, 206] width 30 height 30
click at [36, 632] on icon at bounding box center [30, 629] width 16 height 12
click at [742, 688] on icon at bounding box center [741, 680] width 14 height 14
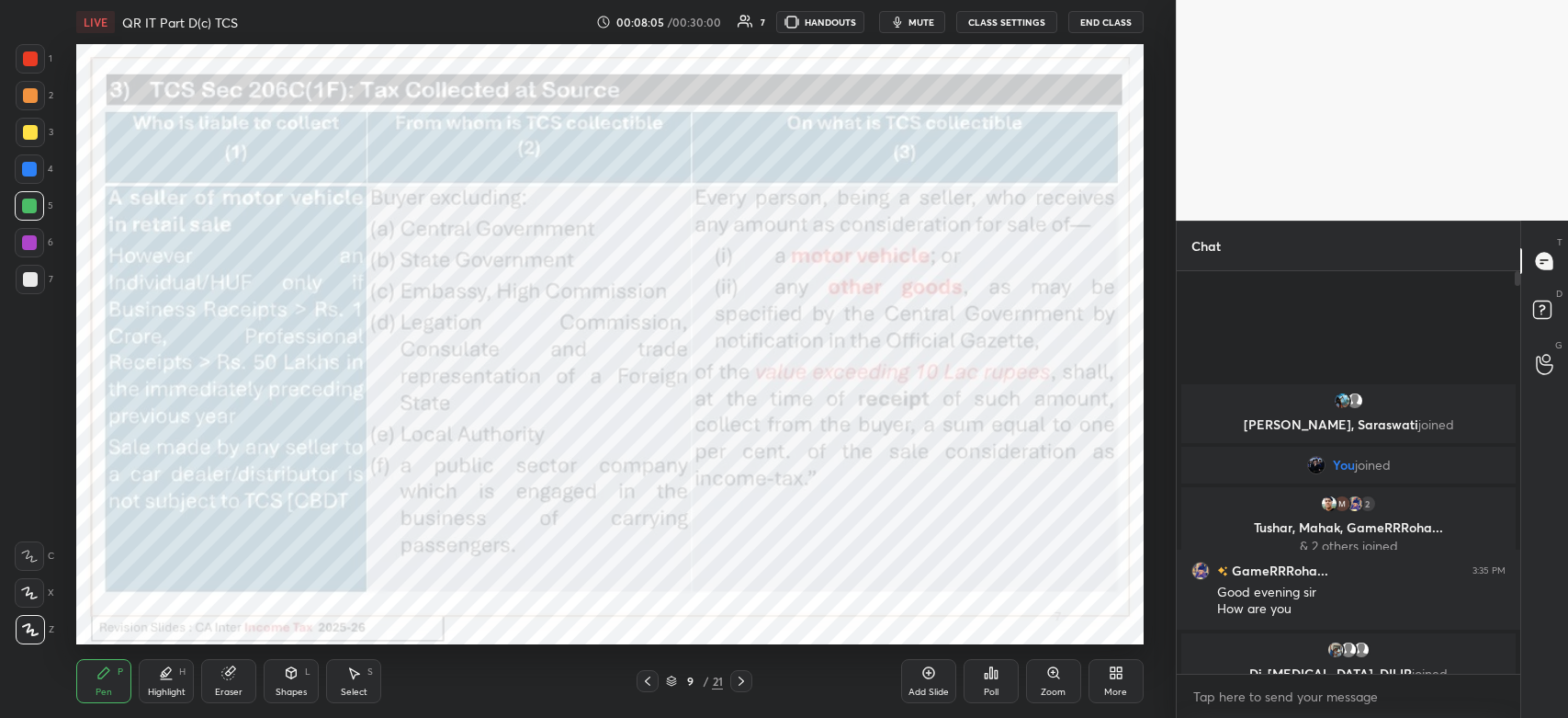
click at [26, 101] on div at bounding box center [30, 95] width 14 height 14
click at [740, 687] on icon at bounding box center [741, 680] width 14 height 14
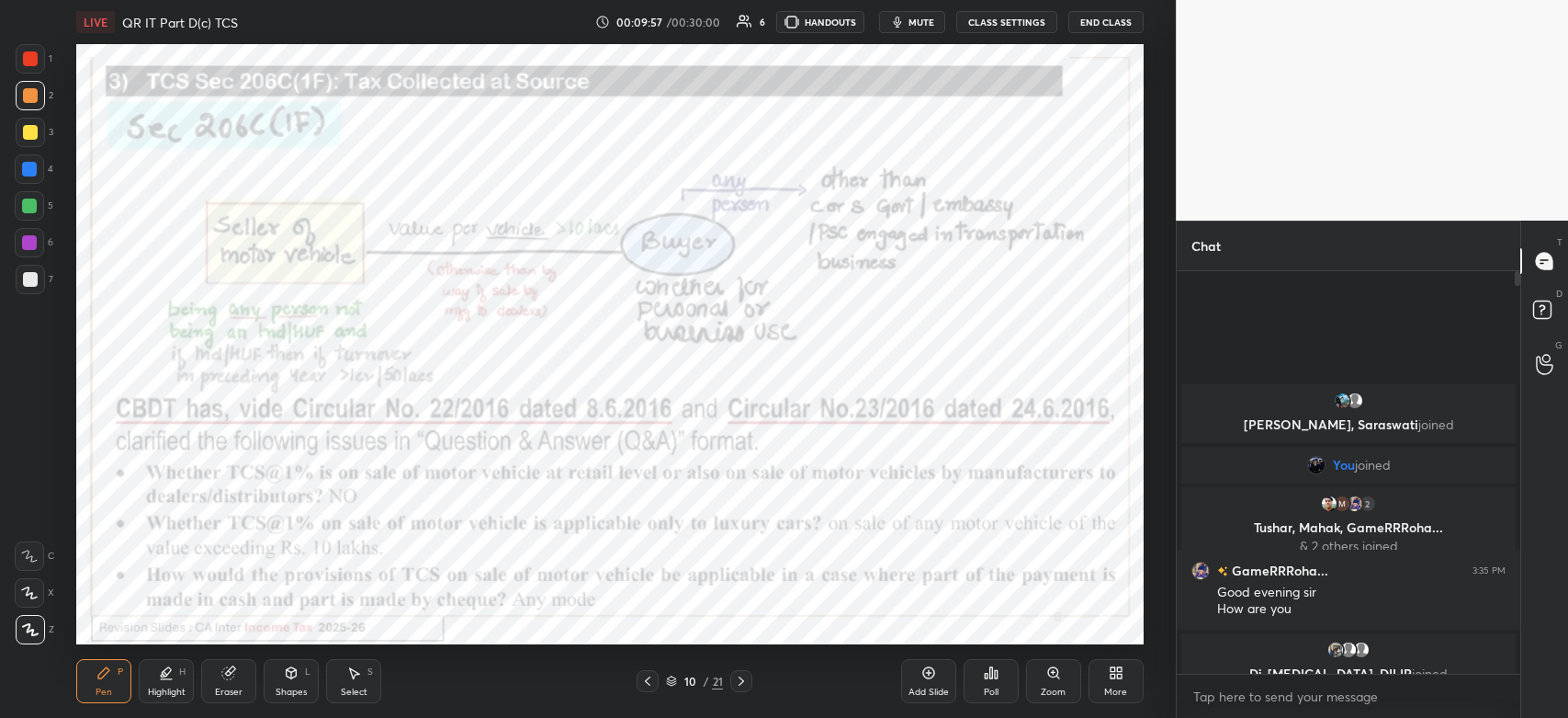
click at [745, 689] on div at bounding box center [741, 681] width 22 height 22
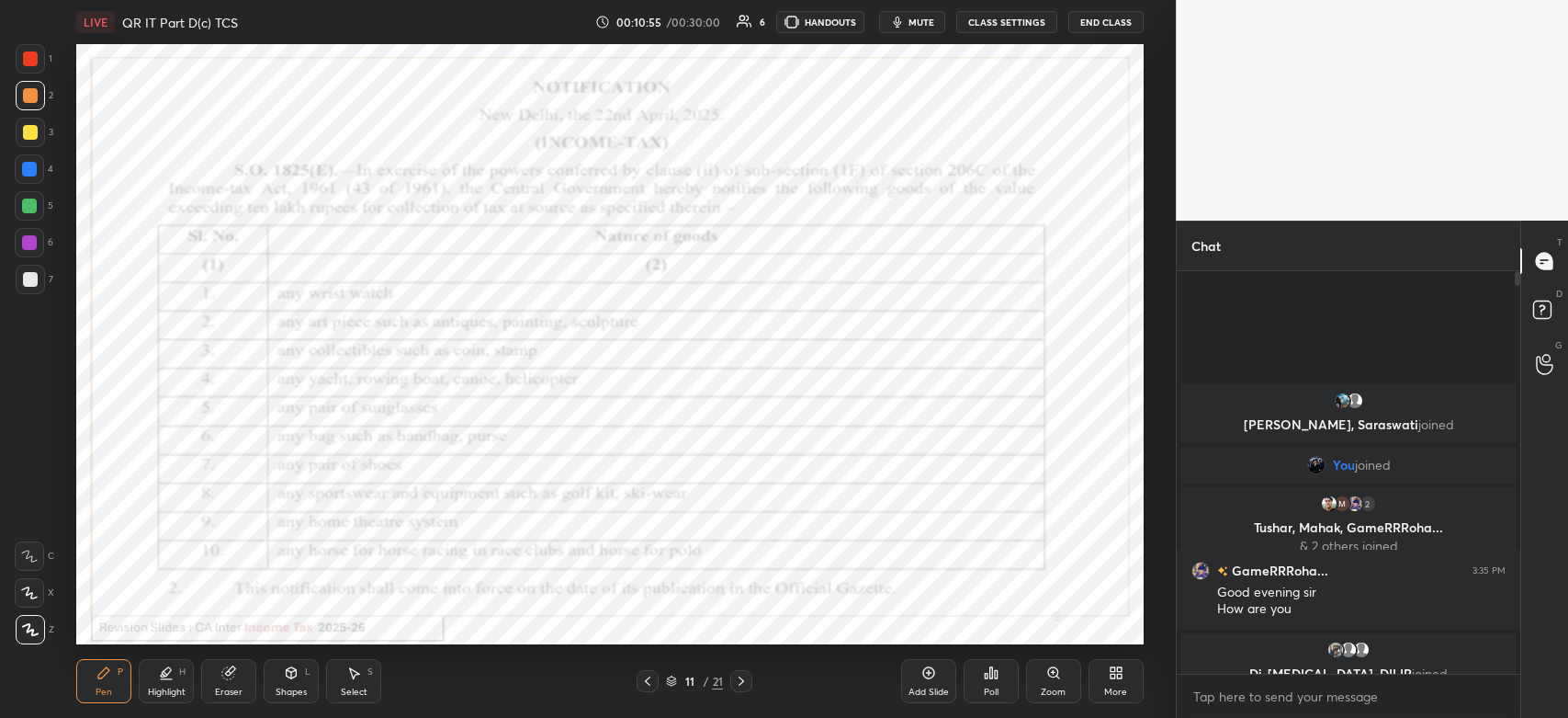
click at [1432, 171] on video at bounding box center [1372, 110] width 392 height 220
click at [34, 253] on div at bounding box center [29, 242] width 30 height 30
click at [648, 682] on icon at bounding box center [647, 680] width 14 height 14
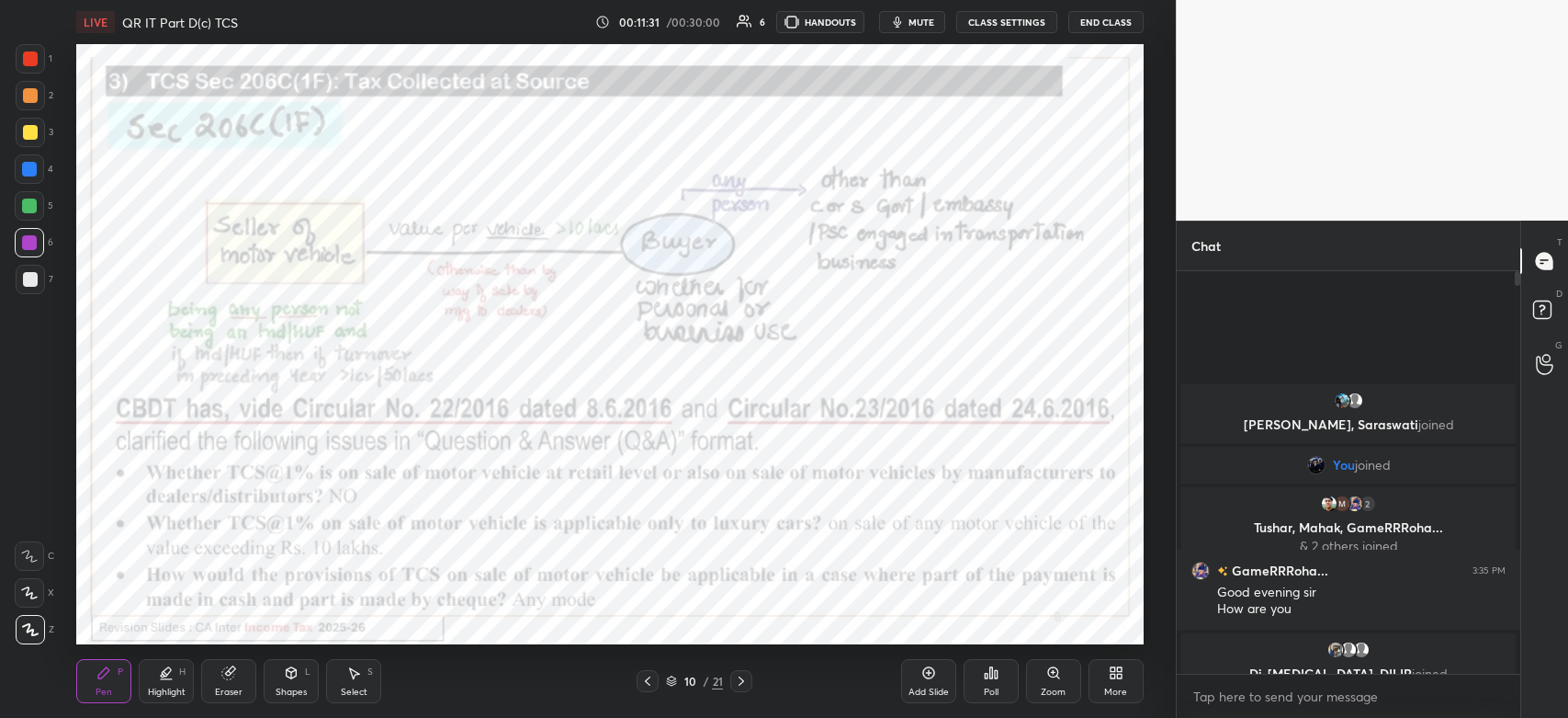
click at [647, 689] on div at bounding box center [647, 681] width 22 height 22
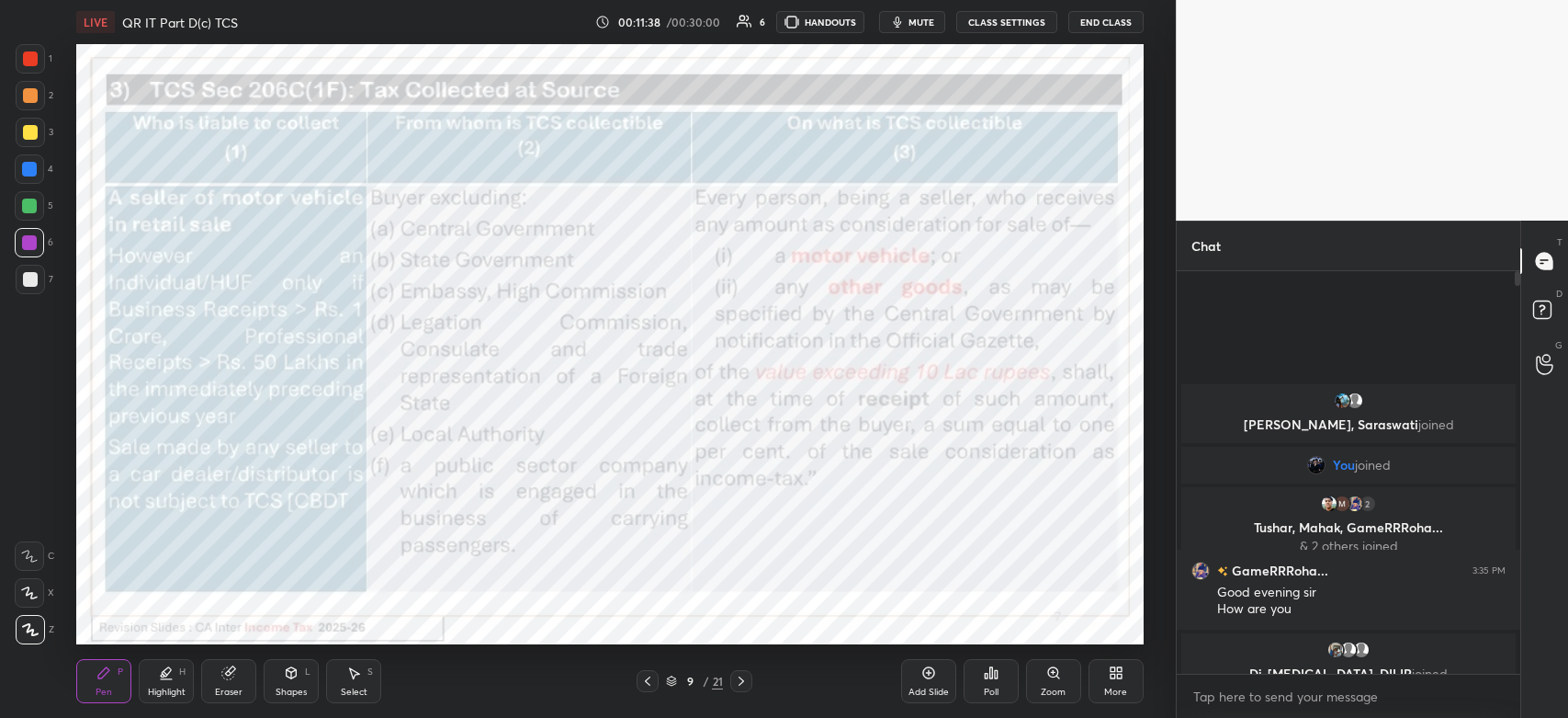
click at [33, 59] on div at bounding box center [30, 58] width 14 height 14
click at [742, 684] on icon at bounding box center [741, 680] width 14 height 14
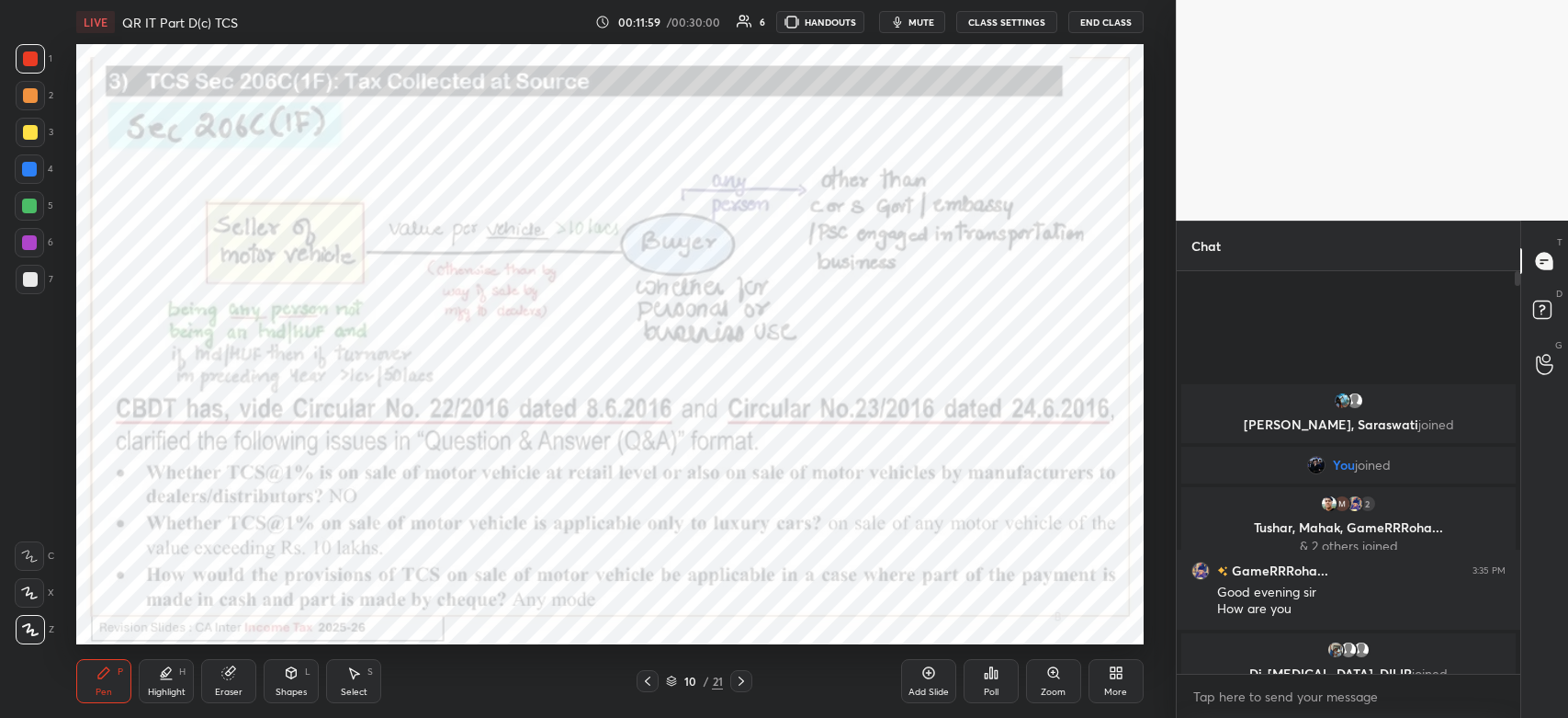
click at [741, 688] on icon at bounding box center [741, 680] width 14 height 14
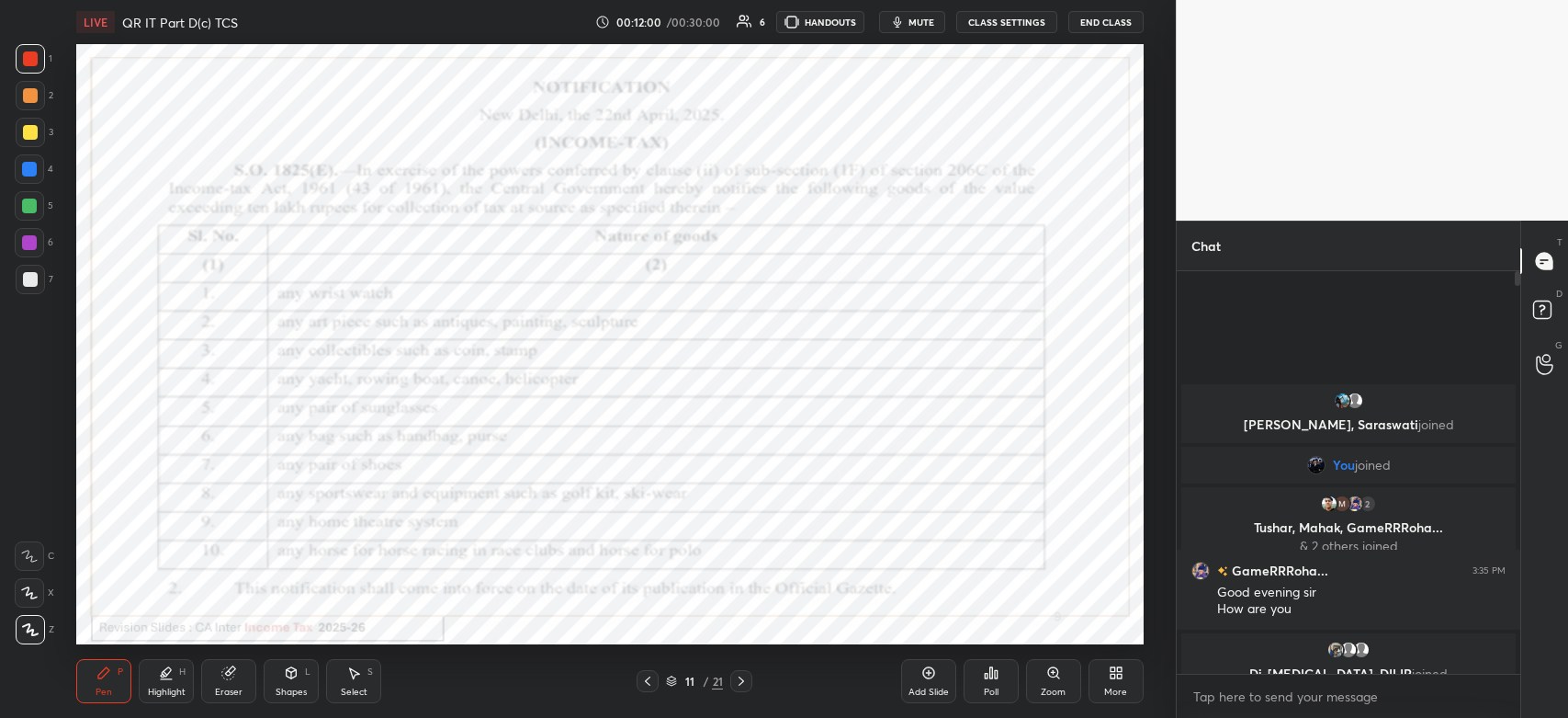
click at [737, 691] on div at bounding box center [741, 681] width 22 height 22
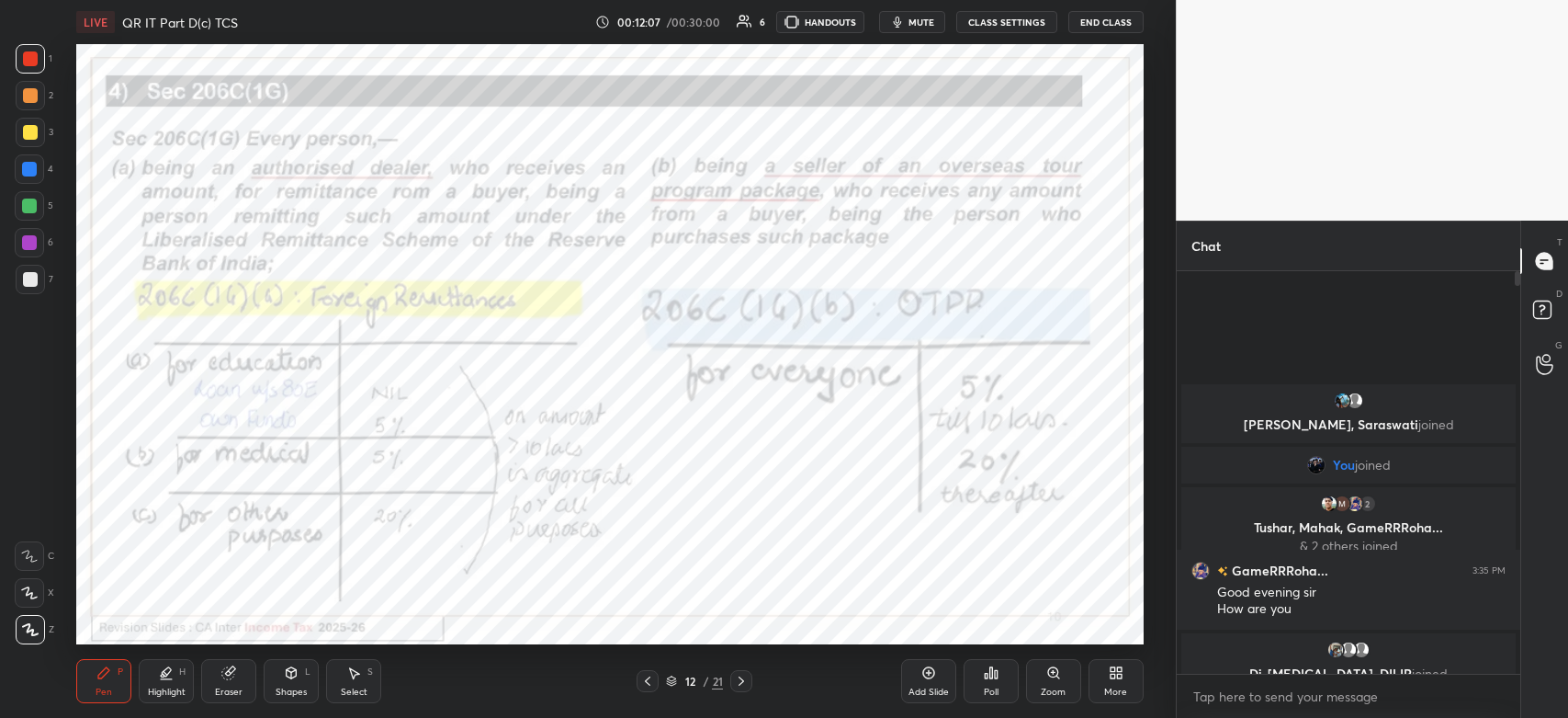
click at [162, 692] on div "Highlight" at bounding box center [167, 692] width 37 height 10
click at [106, 694] on div "Pen" at bounding box center [103, 692] width 16 height 10
click at [738, 686] on icon at bounding box center [741, 680] width 14 height 14
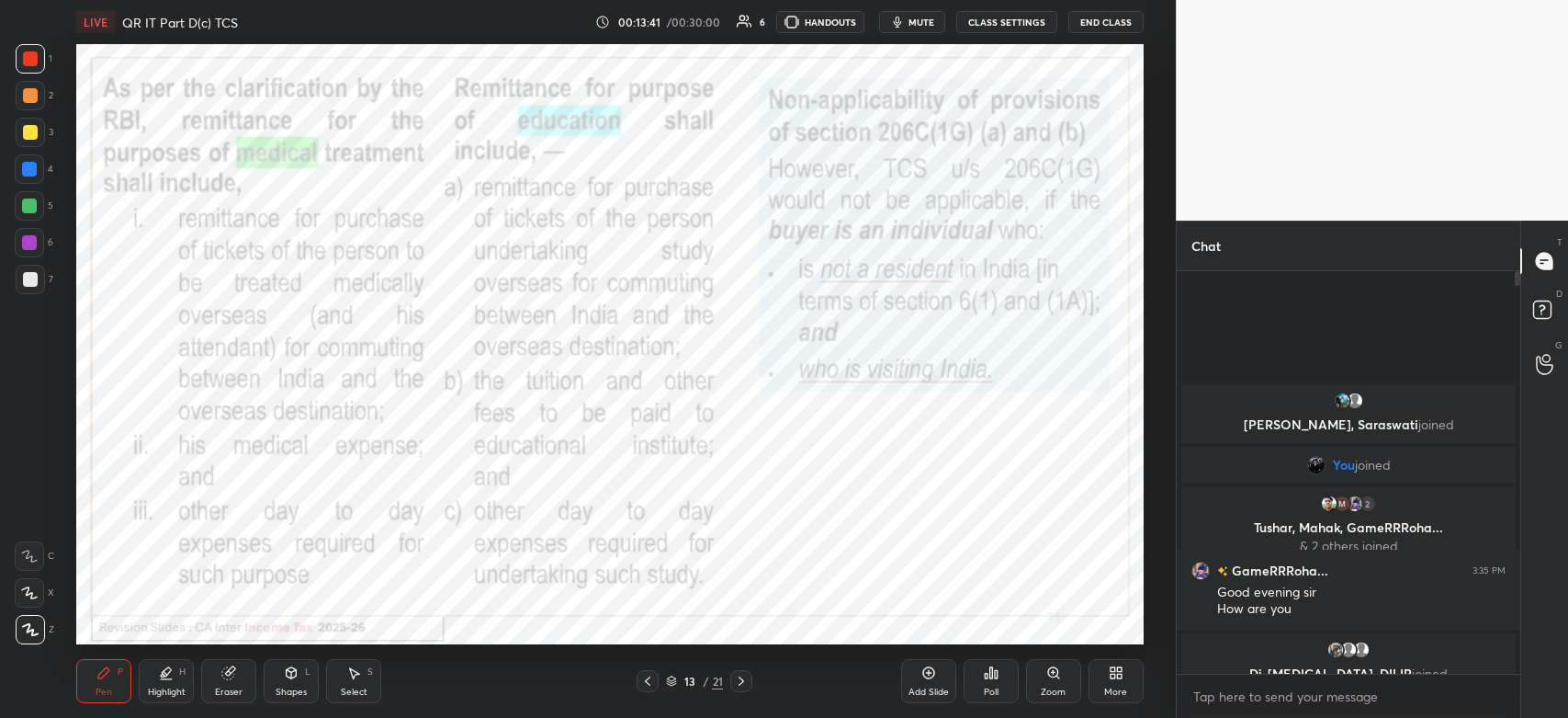
click at [650, 681] on icon at bounding box center [647, 680] width 14 height 14
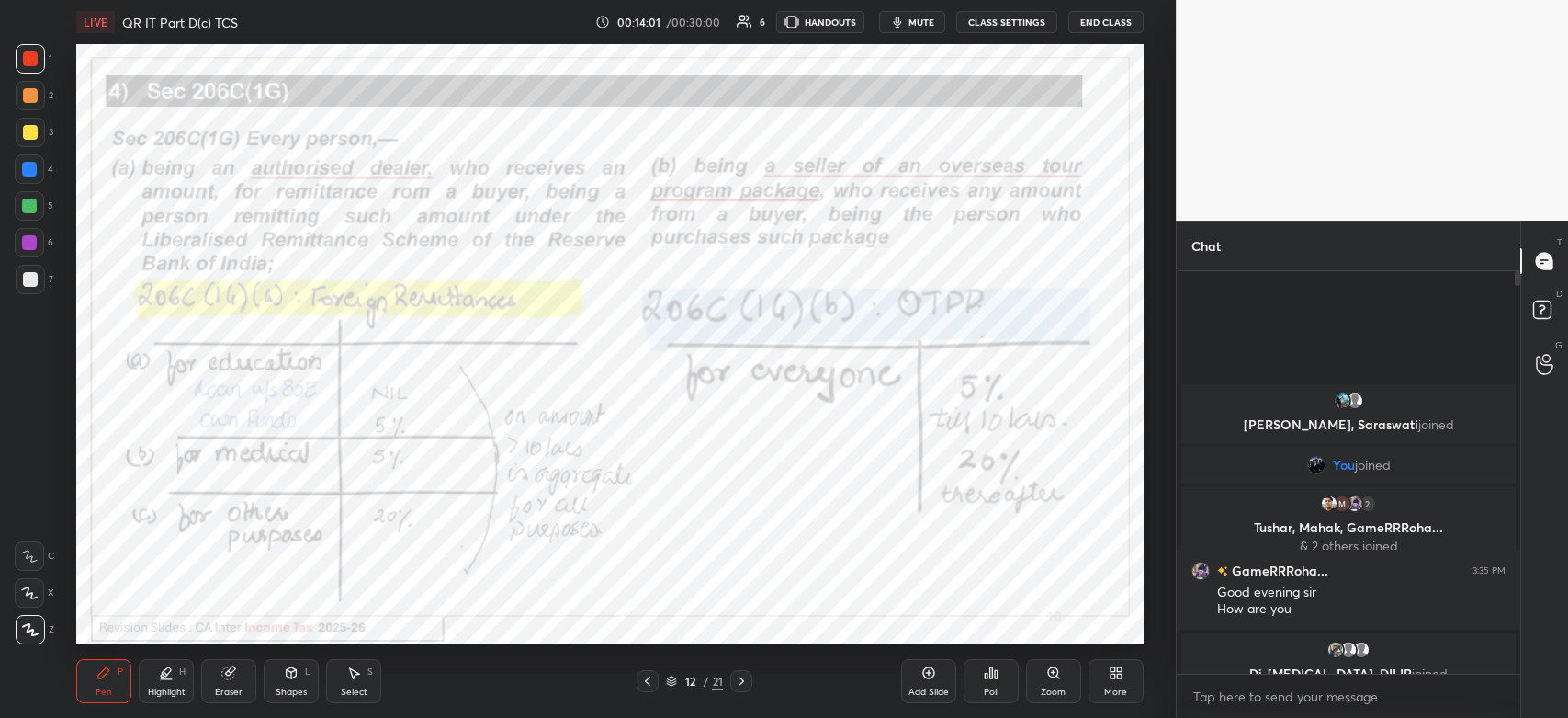
click at [742, 684] on icon at bounding box center [741, 680] width 14 height 14
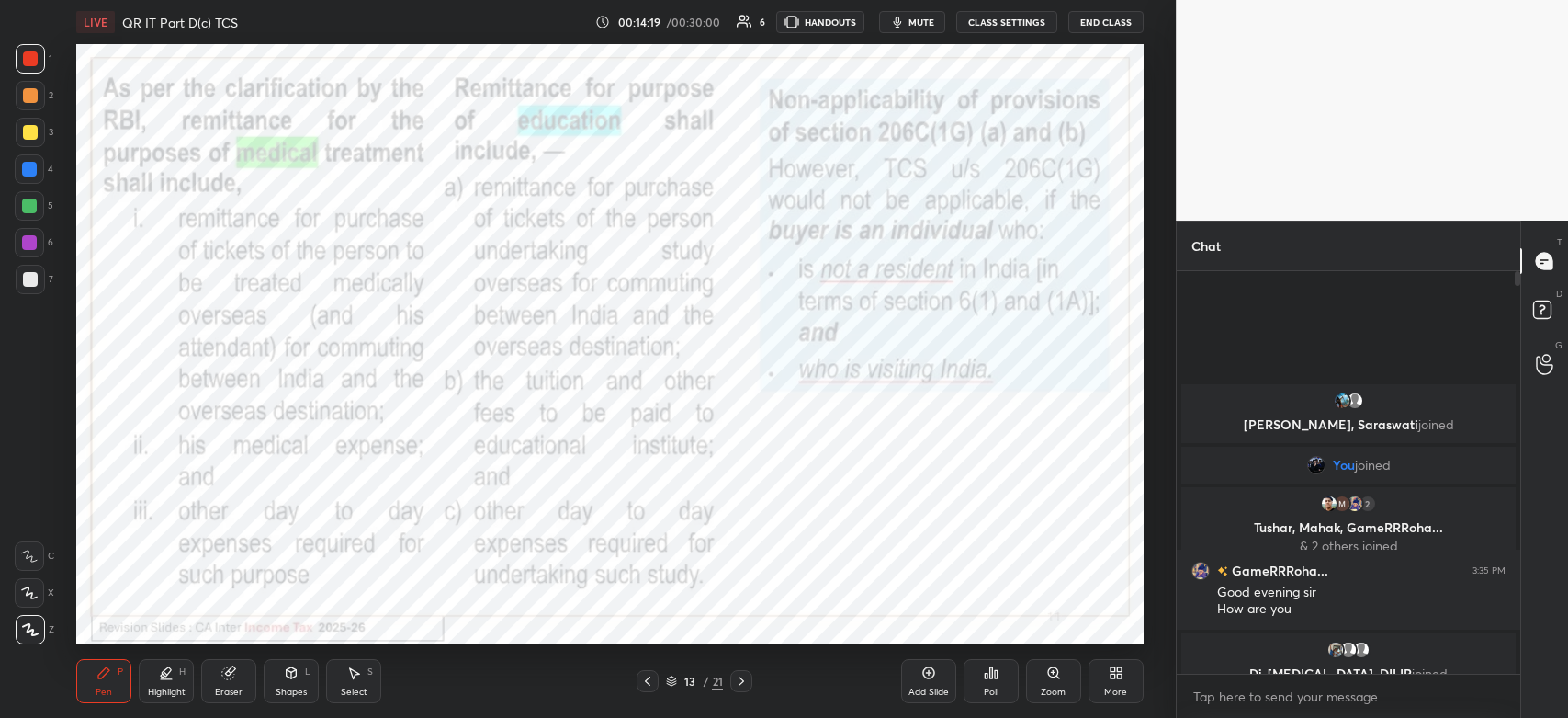
click at [744, 684] on icon at bounding box center [741, 680] width 14 height 14
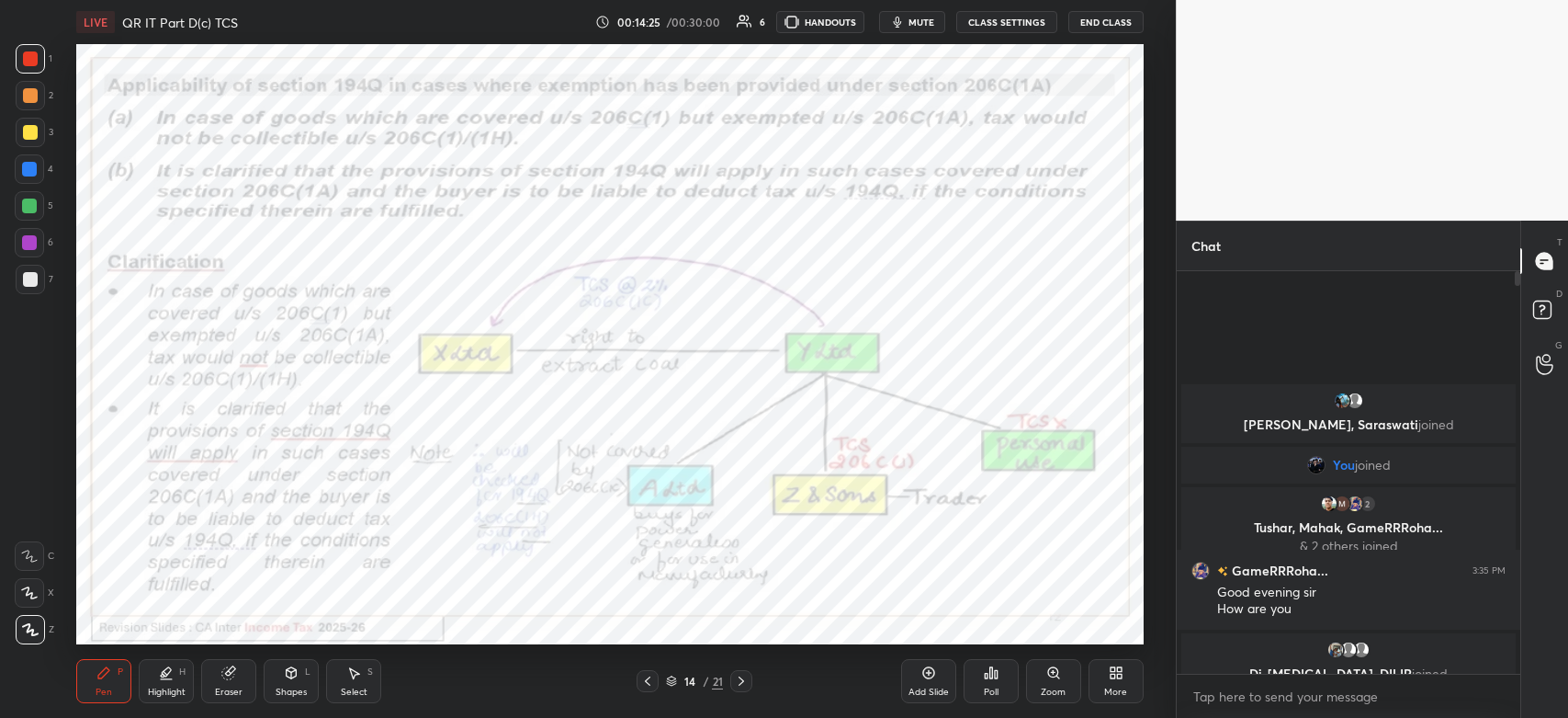
click at [749, 679] on icon at bounding box center [741, 680] width 14 height 14
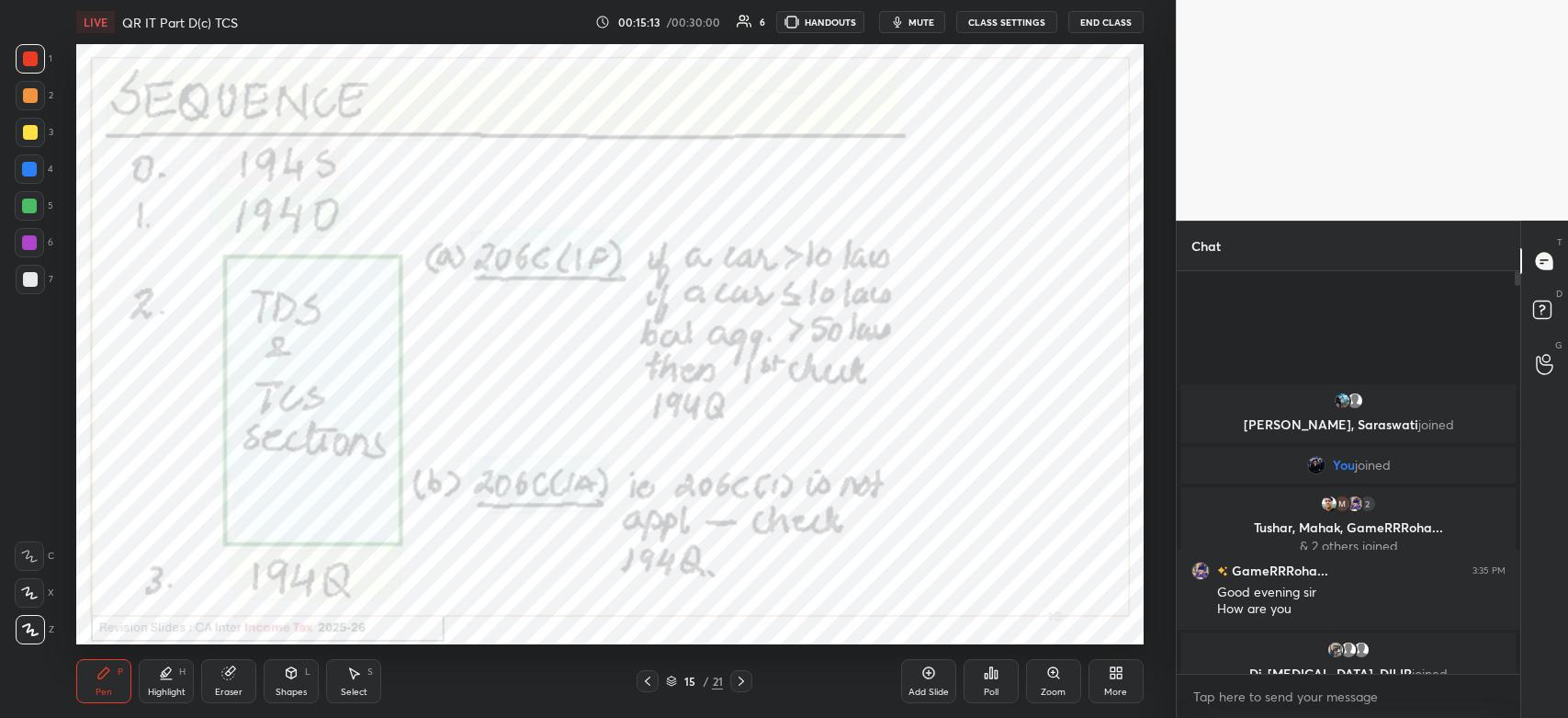
click at [642, 683] on icon at bounding box center [647, 680] width 14 height 14
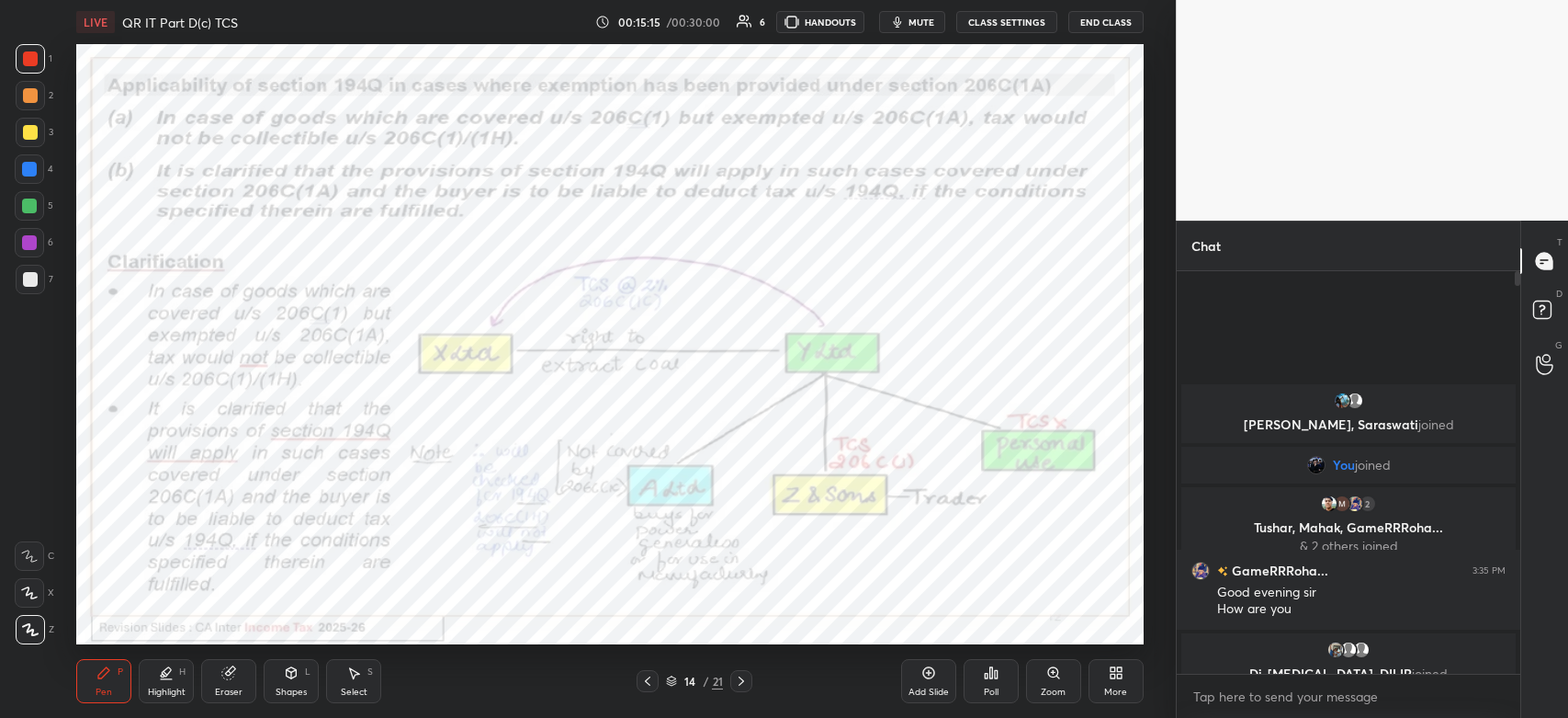
click at [40, 62] on div at bounding box center [30, 58] width 30 height 30
click at [739, 682] on icon at bounding box center [741, 680] width 14 height 14
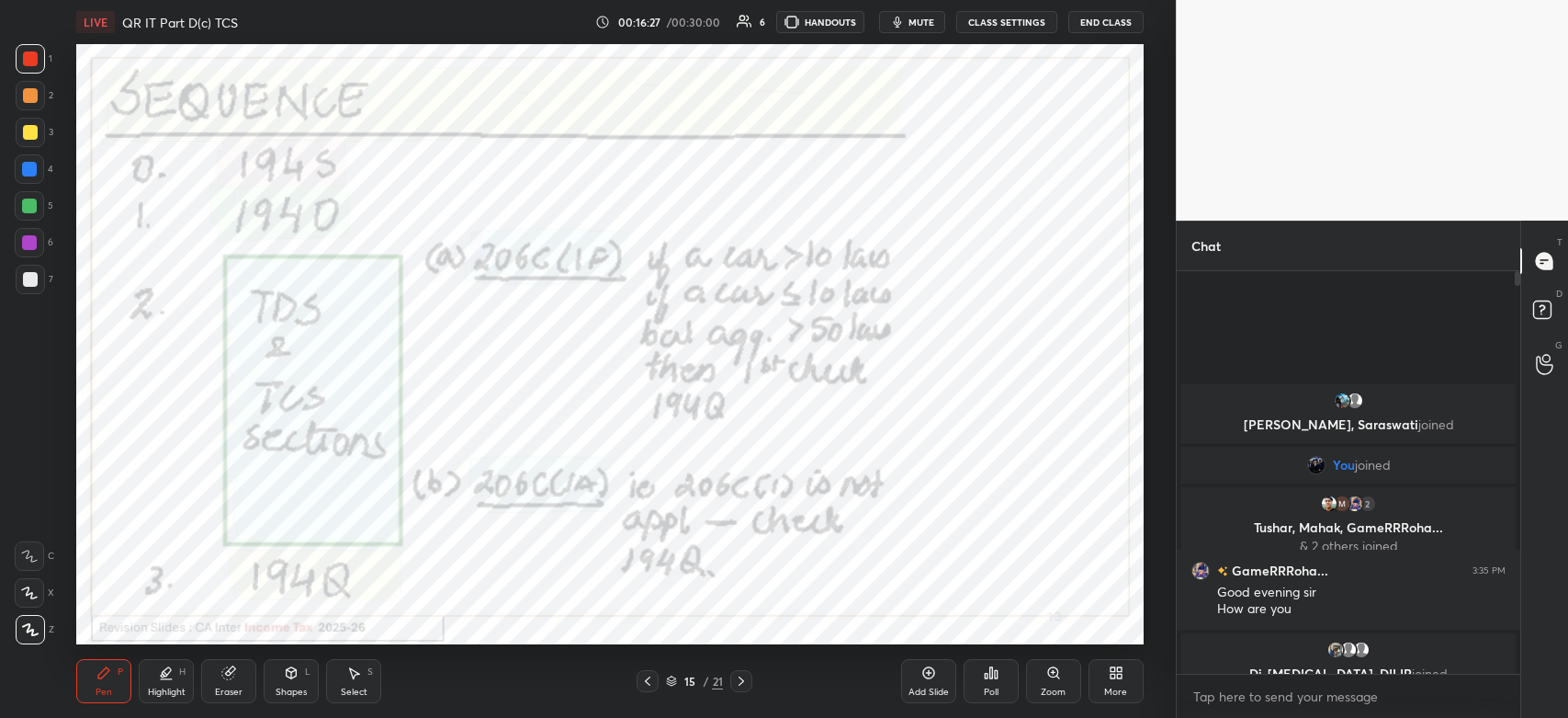
click at [741, 682] on icon at bounding box center [741, 680] width 14 height 14
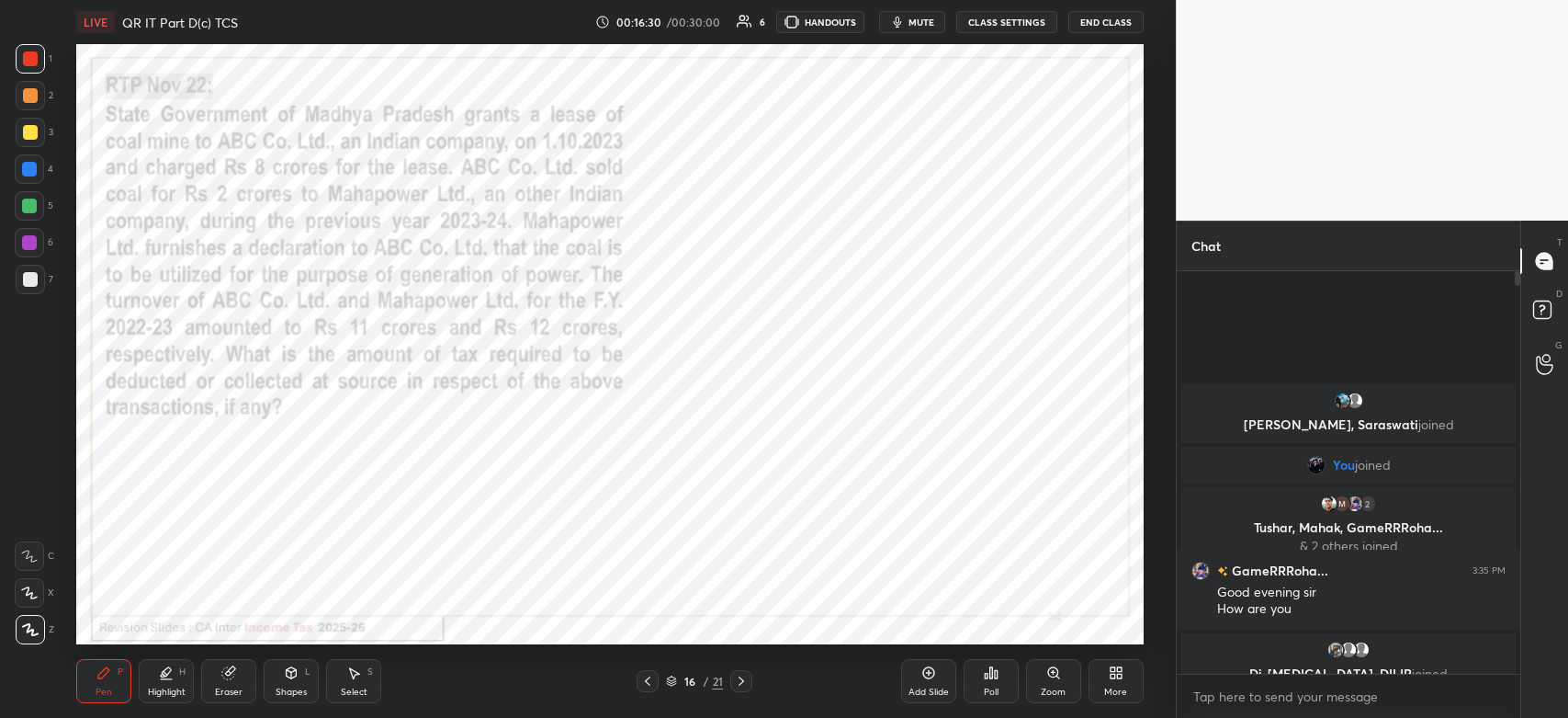
click at [725, 693] on div "Pen P Highlight H Eraser Shapes L Select S 16 / 21 Add Slide Poll Zoom More" at bounding box center [610, 681] width 1066 height 74
click at [732, 687] on div at bounding box center [741, 681] width 22 height 22
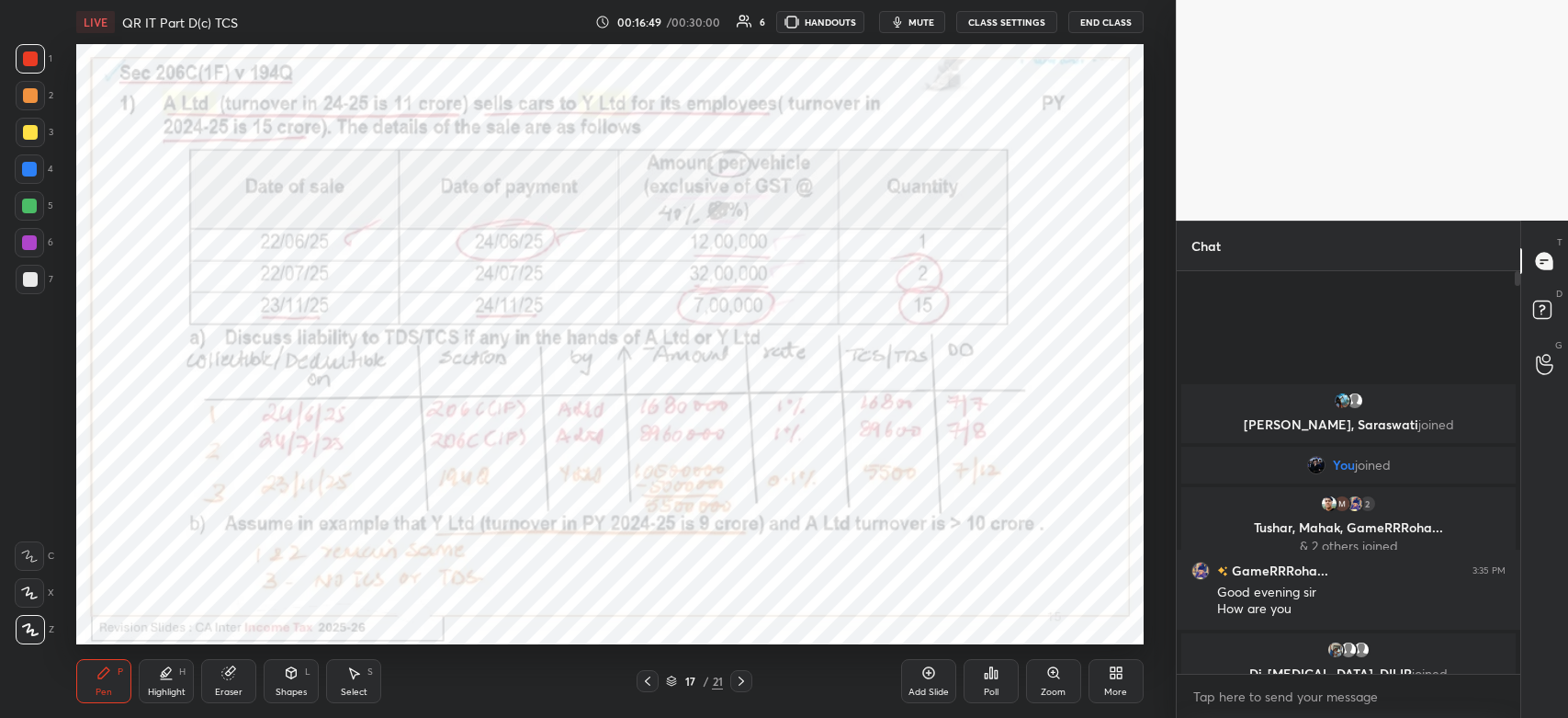
click at [53, 63] on div "1 2 3 4 5 6 7" at bounding box center [34, 172] width 38 height 258
click at [33, 64] on div at bounding box center [30, 58] width 14 height 14
click at [744, 684] on icon at bounding box center [741, 680] width 14 height 14
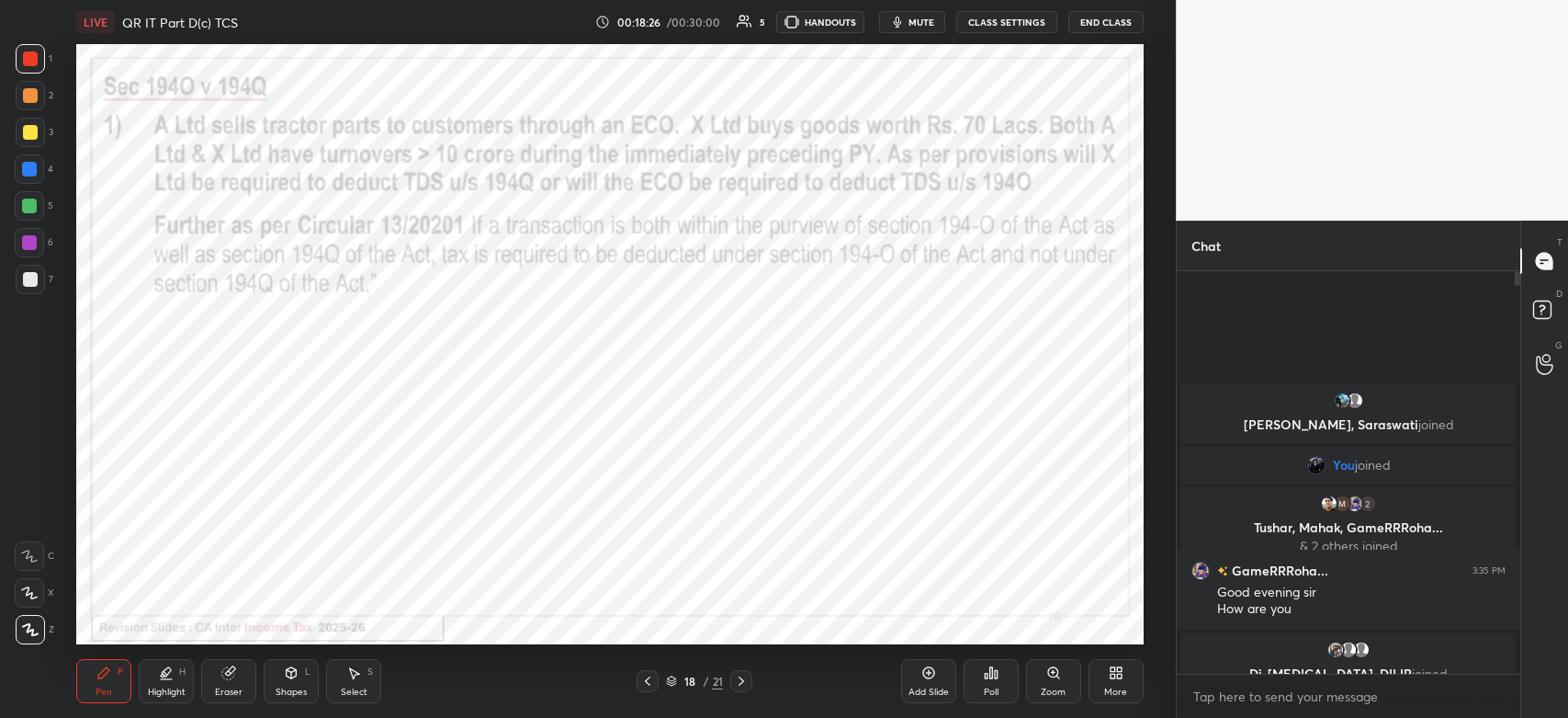
click at [291, 689] on div "Shapes" at bounding box center [291, 692] width 32 height 10
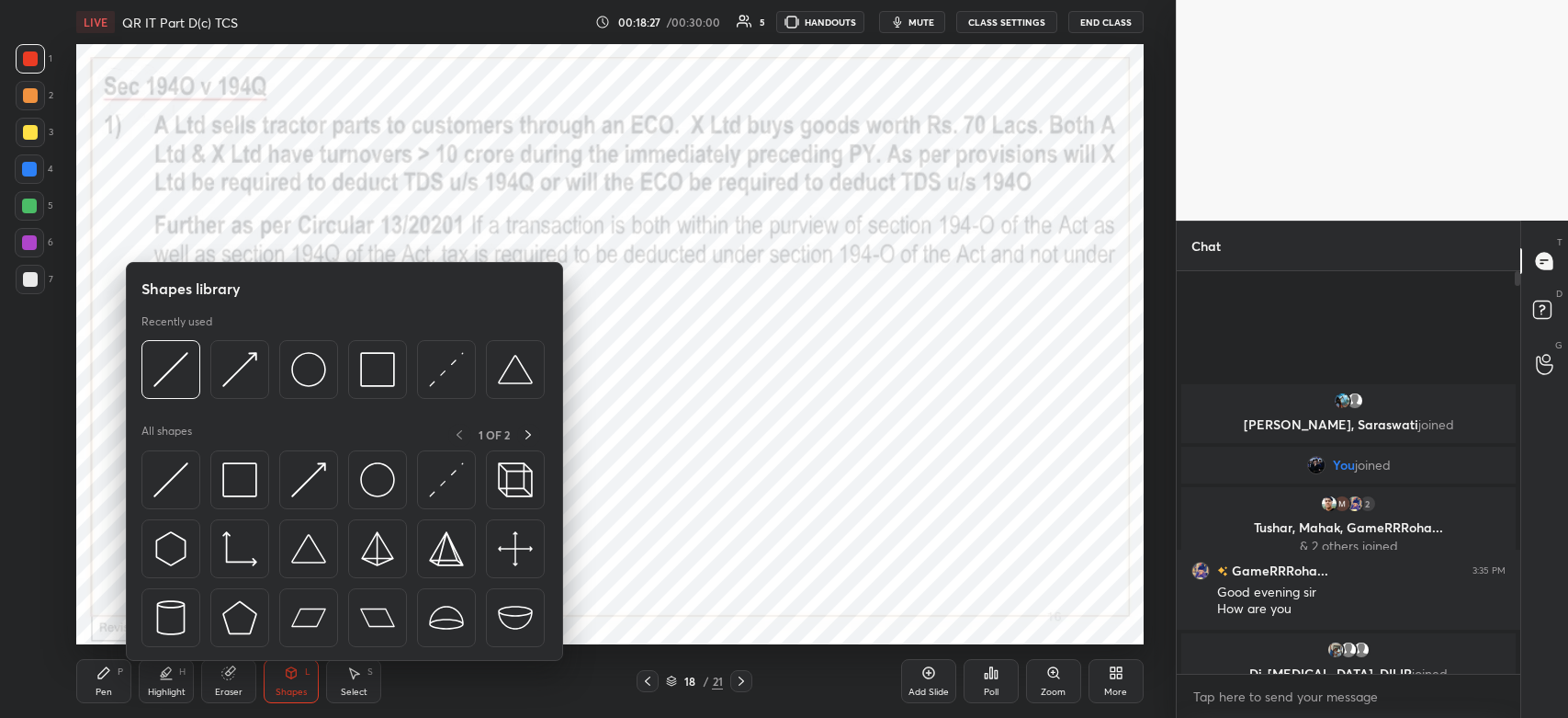
click at [231, 484] on img at bounding box center [239, 480] width 34 height 34
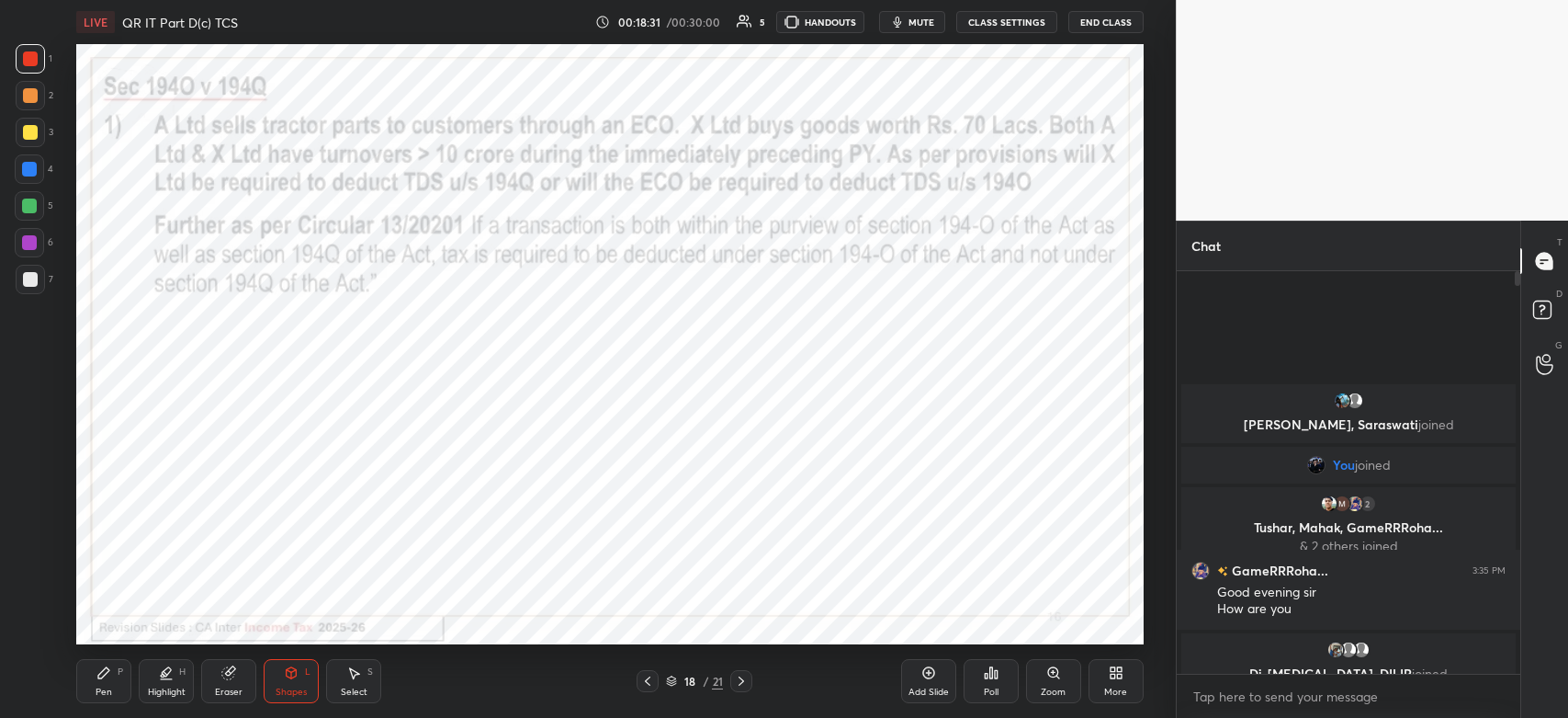
click at [102, 688] on div "Pen" at bounding box center [103, 692] width 16 height 10
click at [30, 175] on div at bounding box center [29, 168] width 14 height 14
click at [740, 682] on icon at bounding box center [741, 680] width 14 height 14
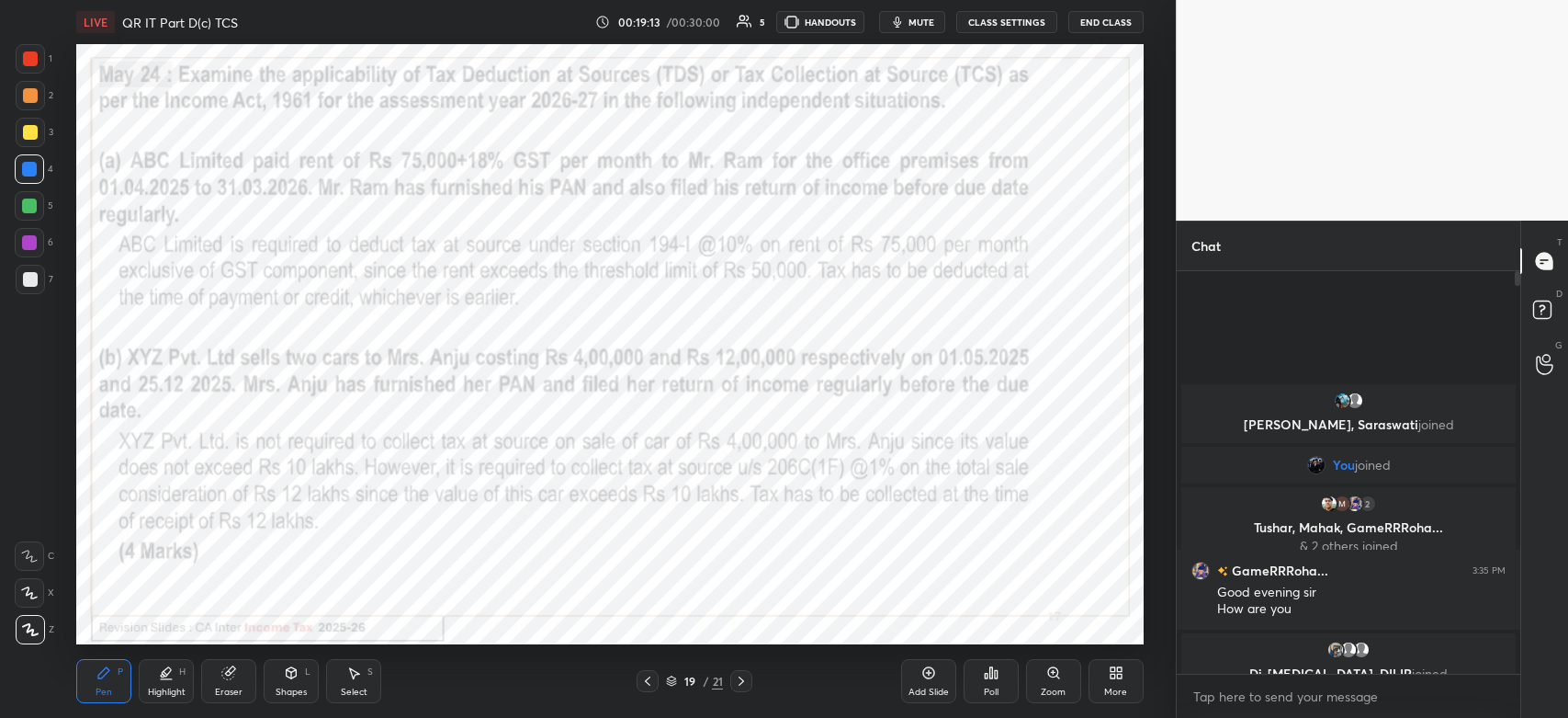
click at [34, 57] on div at bounding box center [30, 58] width 14 height 14
click at [26, 79] on div "1" at bounding box center [34, 62] width 36 height 36
click at [30, 64] on div at bounding box center [30, 58] width 14 height 14
click at [739, 684] on icon at bounding box center [741, 680] width 14 height 14
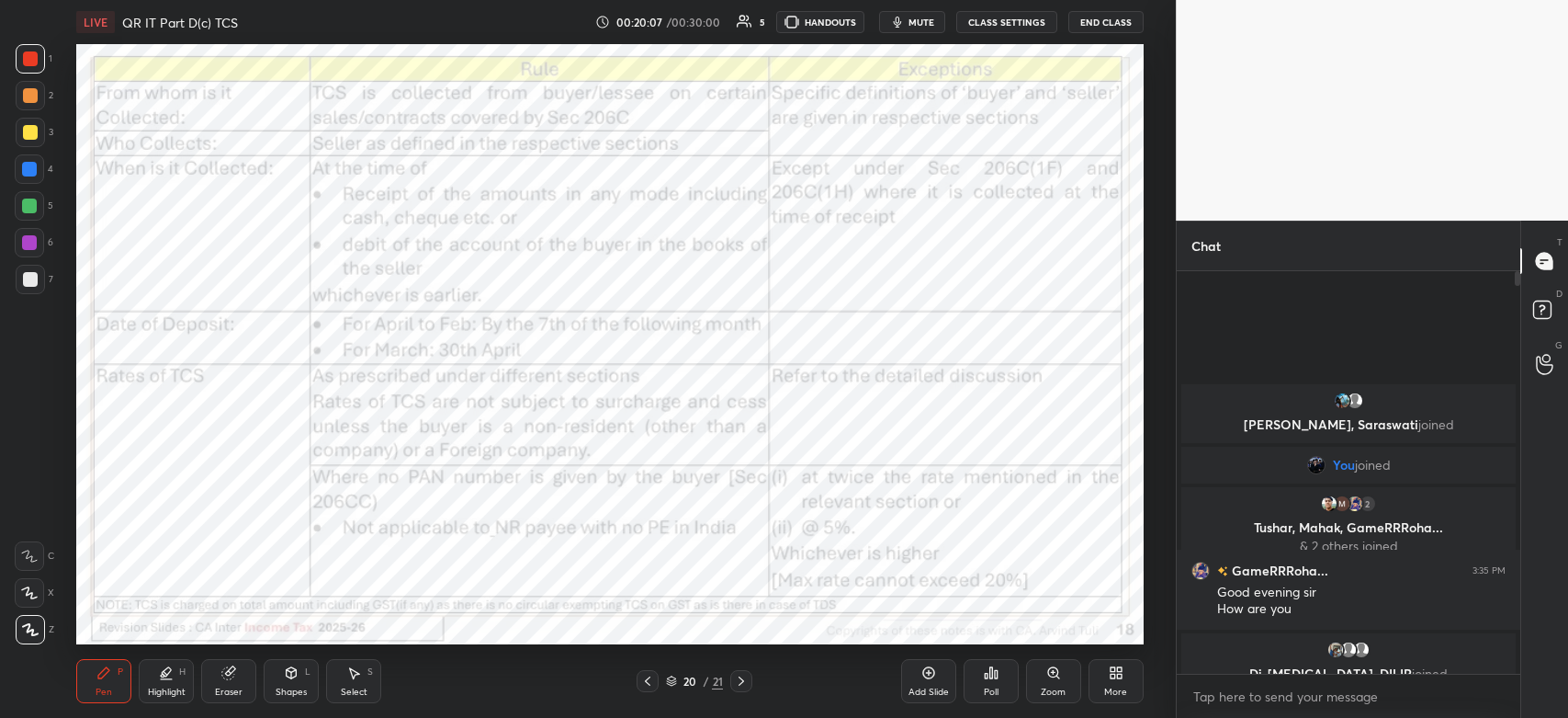
click at [34, 66] on div at bounding box center [30, 58] width 30 height 30
click at [741, 683] on icon at bounding box center [742, 681] width 6 height 10
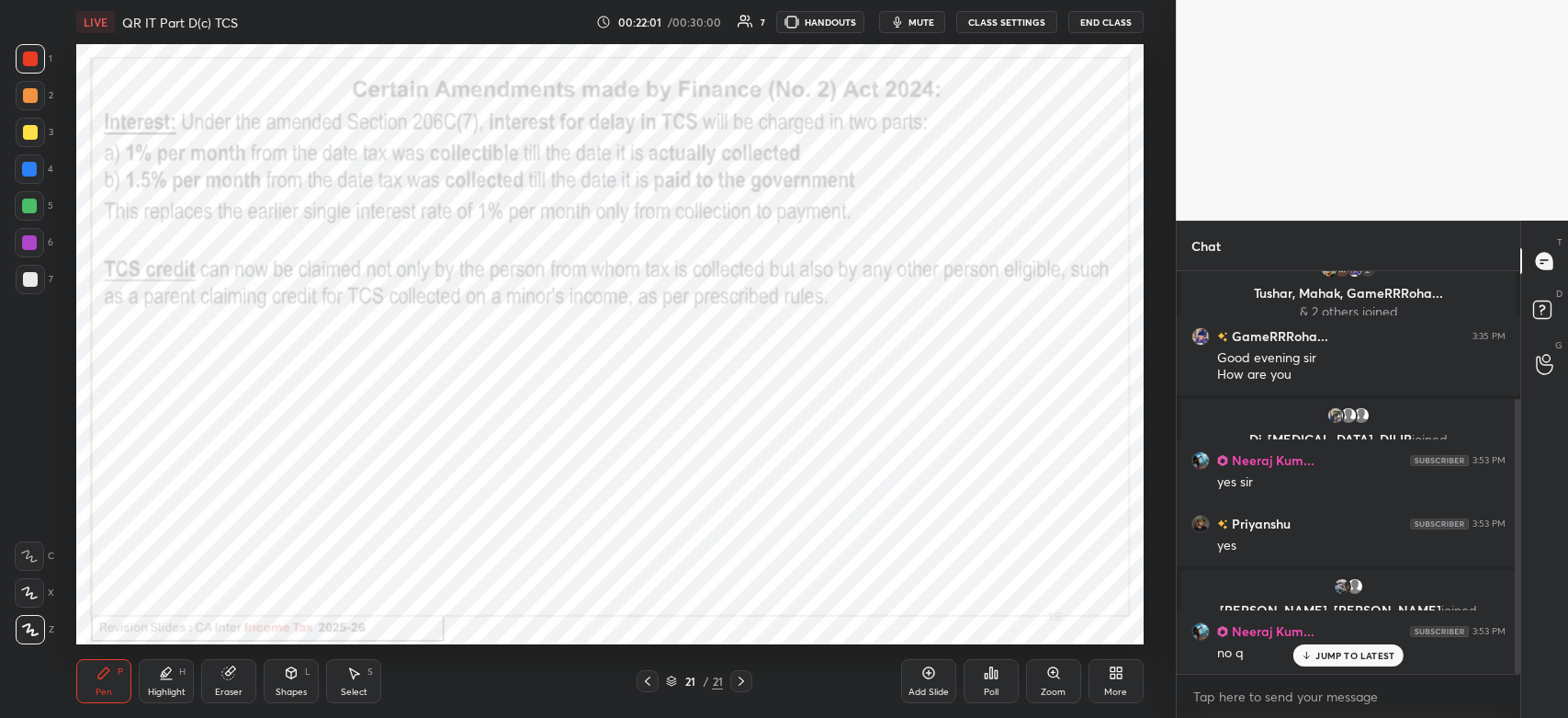
scroll to position [188, 0]
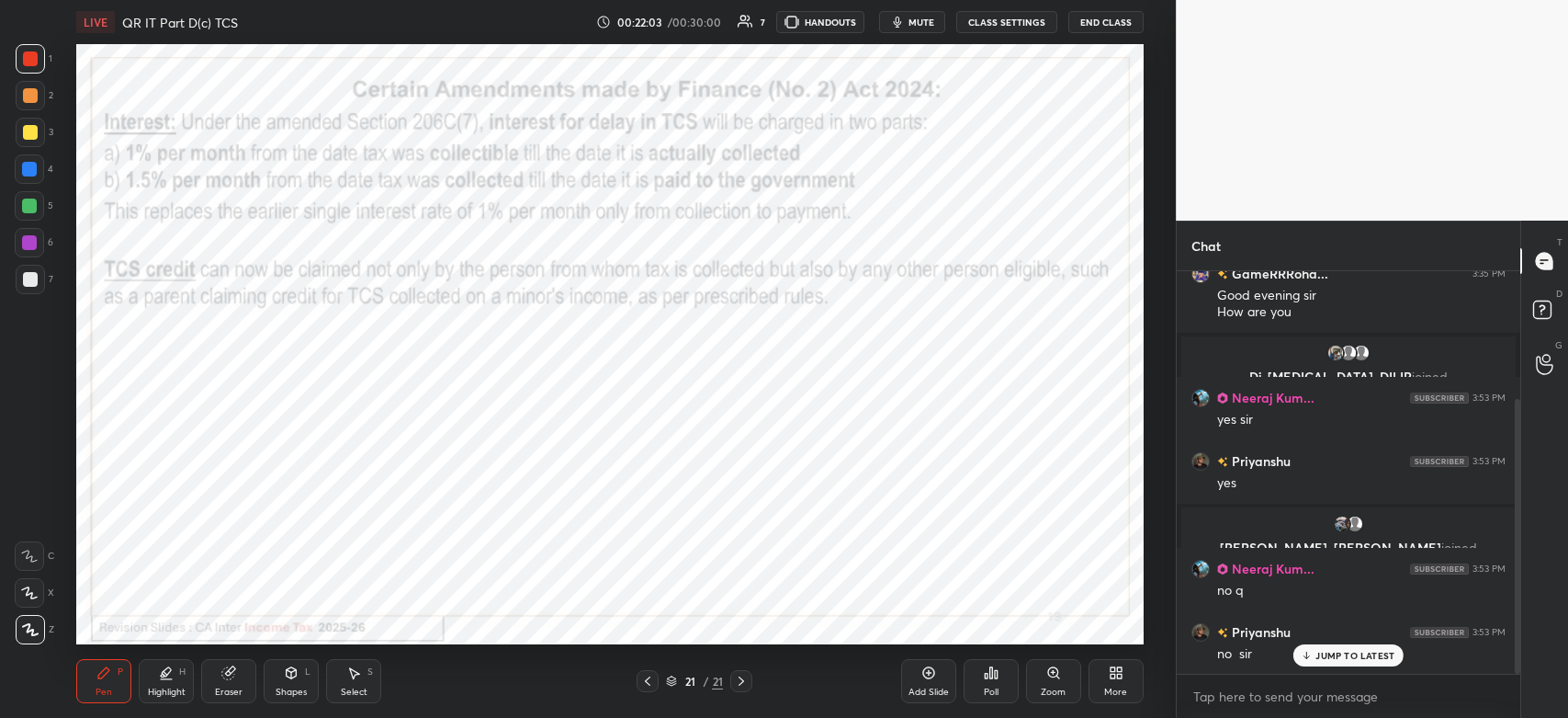
click at [1109, 19] on button "End Class" at bounding box center [1106, 22] width 76 height 22
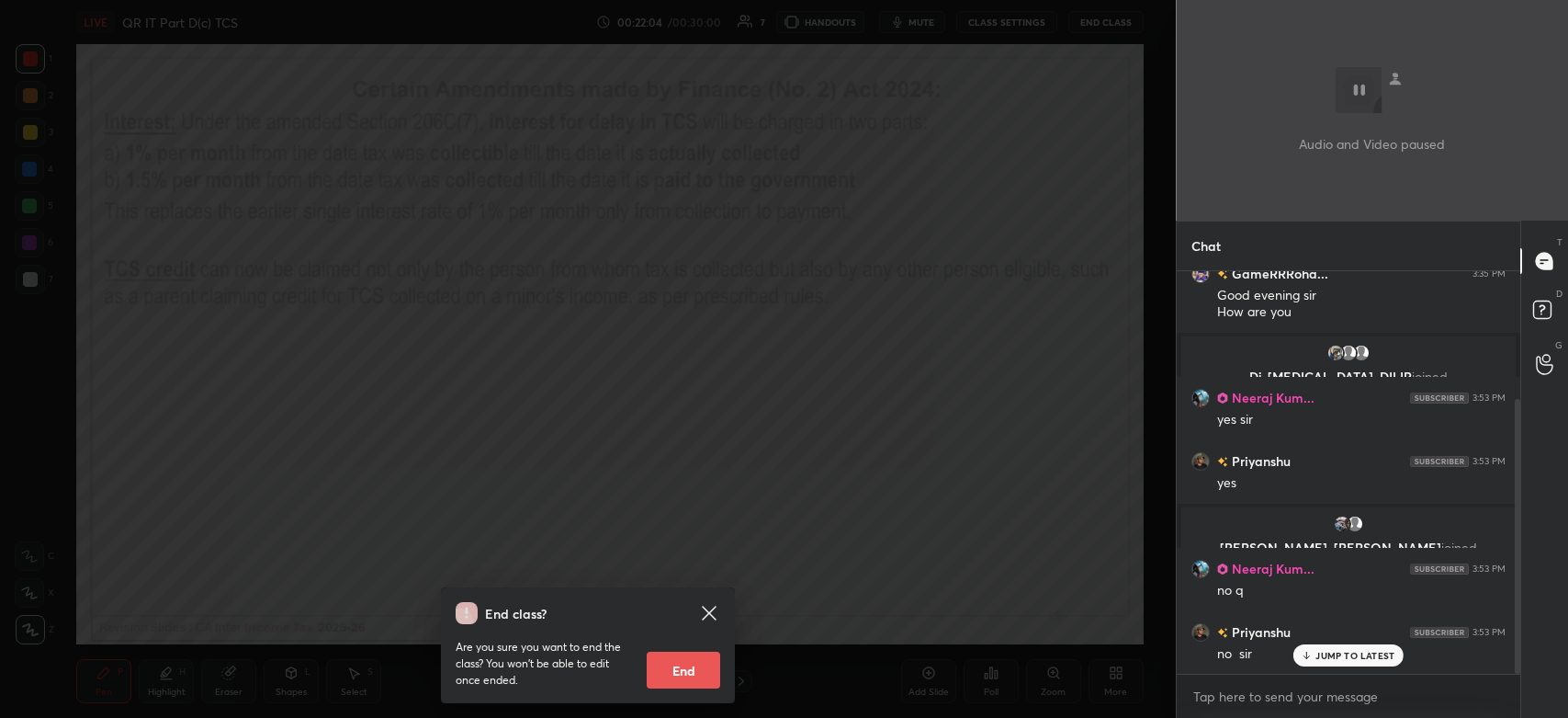
click at [683, 668] on button "End" at bounding box center [683, 669] width 74 height 36
type textarea "x"
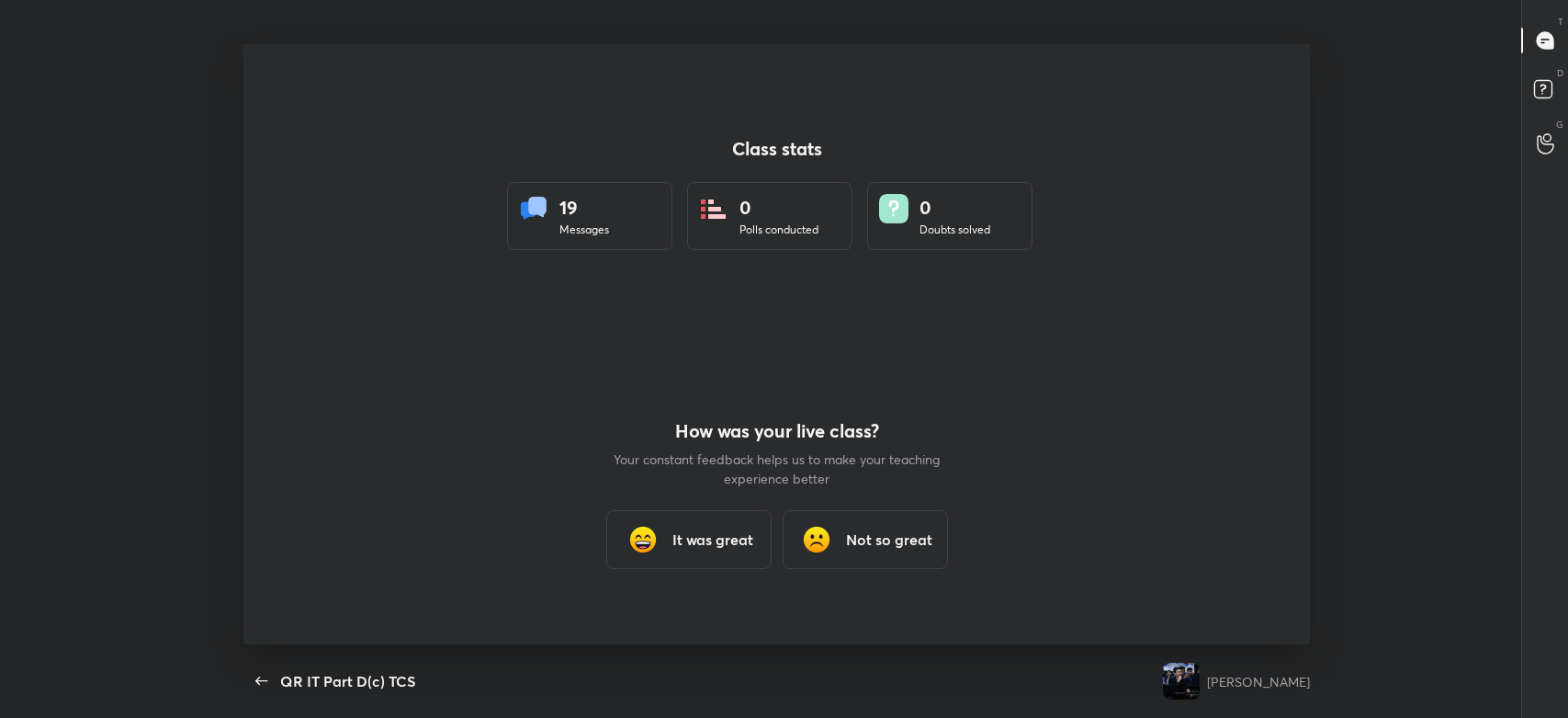
scroll to position [91276, 90317]
